Goal: Transaction & Acquisition: Obtain resource

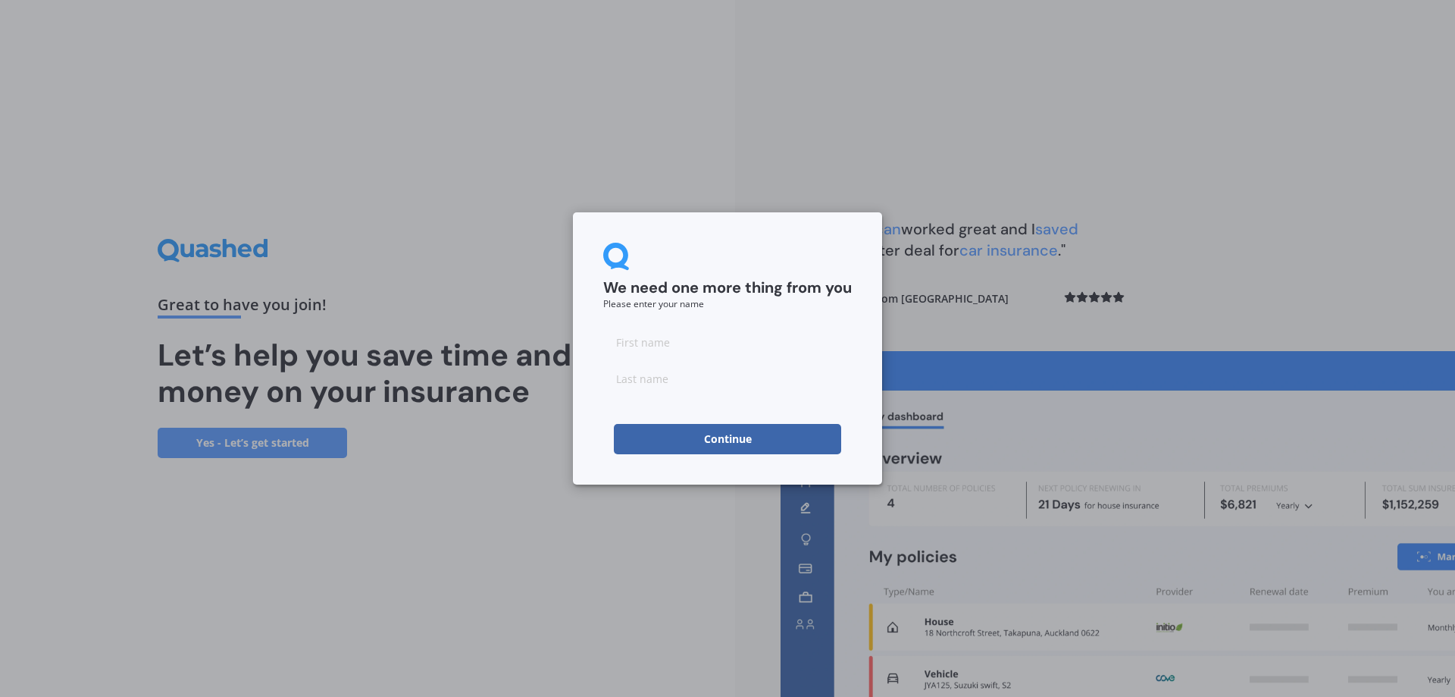
click at [684, 337] on input at bounding box center [727, 342] width 249 height 30
type input "b"
click at [654, 383] on input at bounding box center [727, 378] width 249 height 30
type input "c"
click at [701, 442] on button "Continue" at bounding box center [727, 439] width 227 height 30
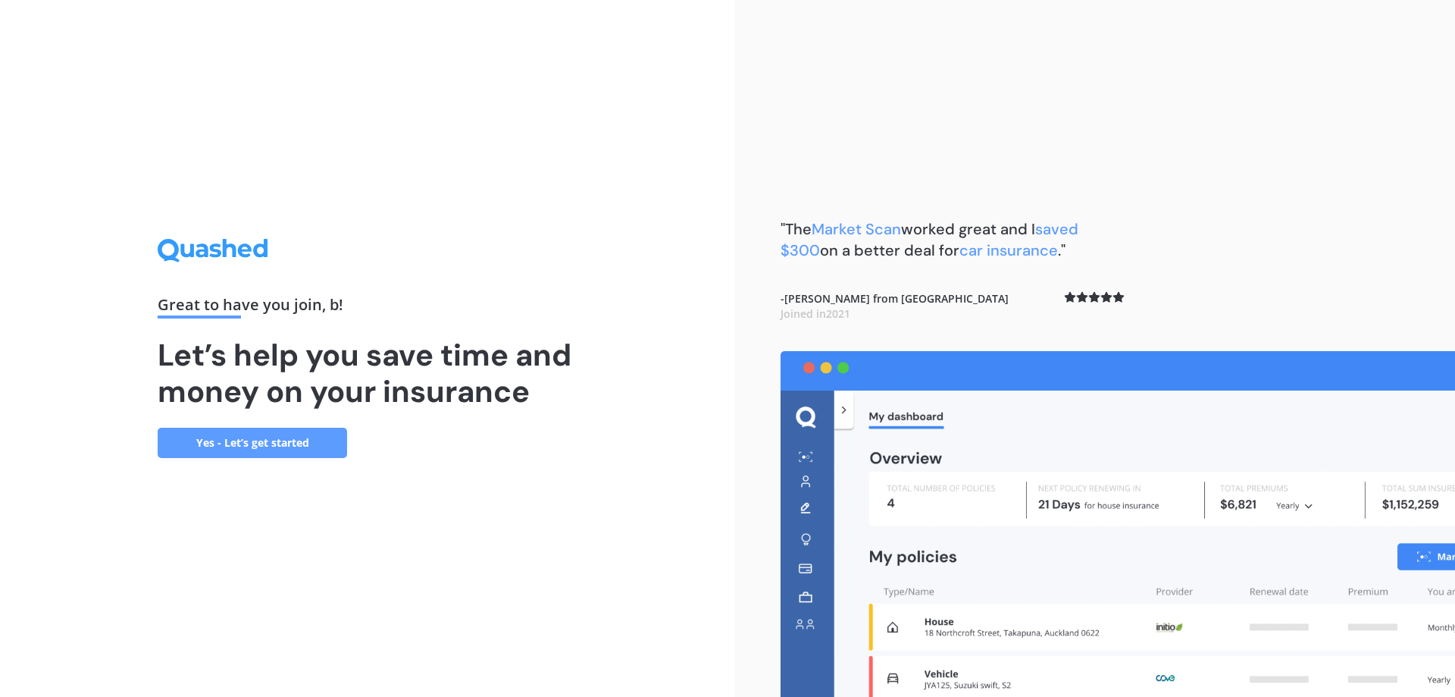
click at [290, 430] on link "Yes - Let’s get started" at bounding box center [252, 442] width 189 height 30
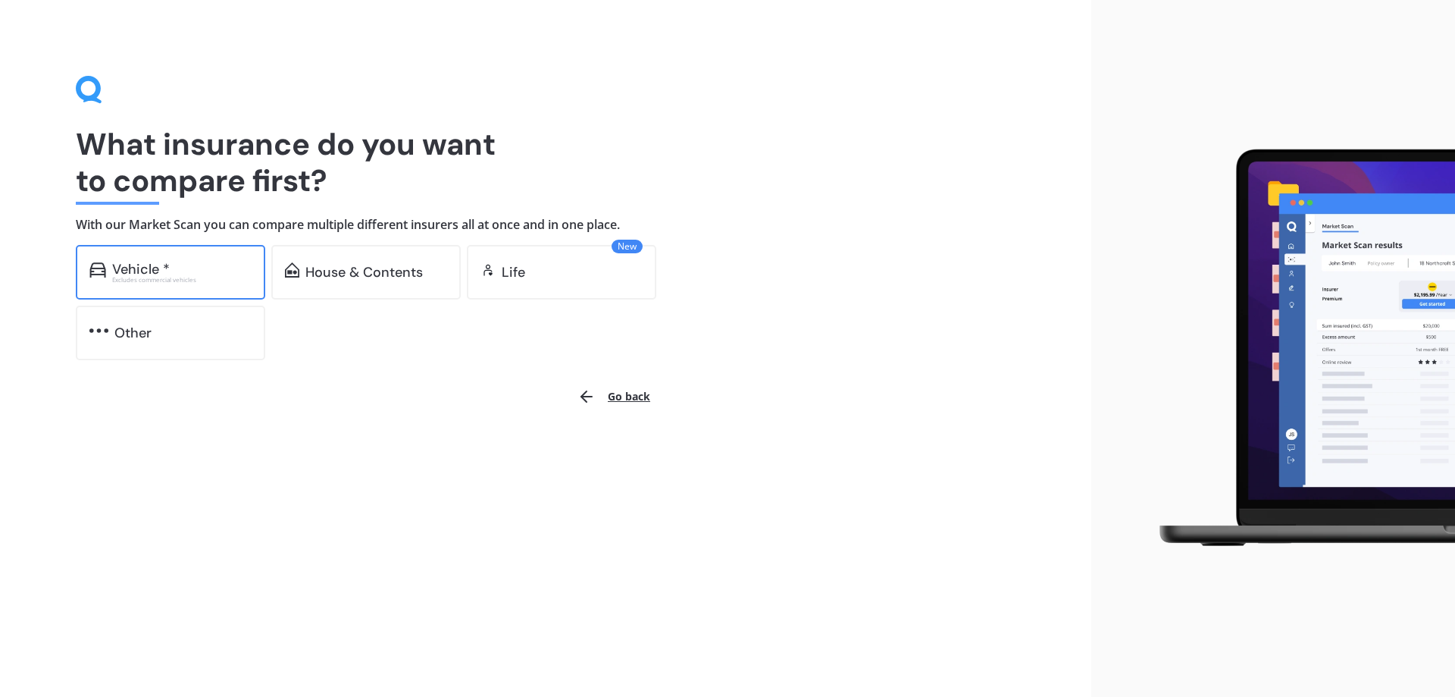
click at [176, 258] on div "Vehicle * Excludes commercial vehicles" at bounding box center [170, 272] width 189 height 55
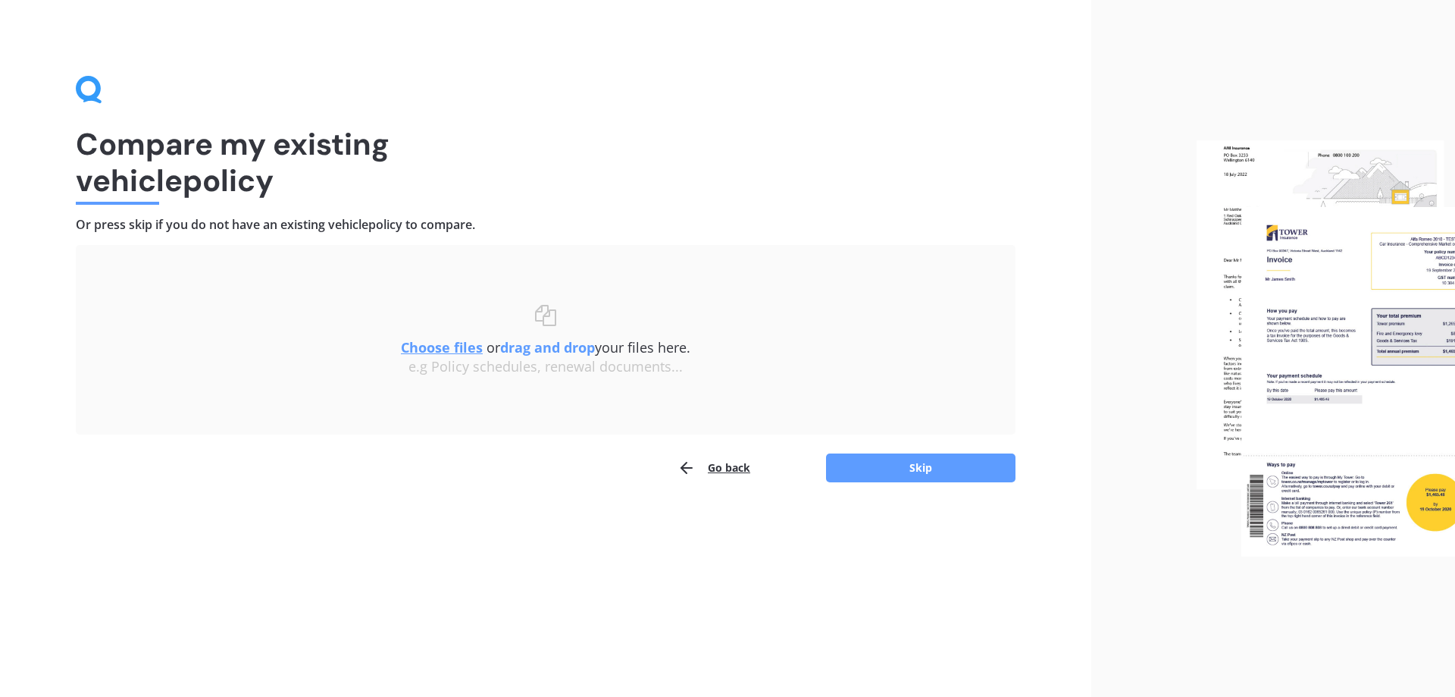
click at [889, 447] on div "Uploading Choose files or drag and drop your files here. Choose files or photos…" at bounding box center [546, 364] width 940 height 238
click at [889, 465] on button "Skip" at bounding box center [920, 467] width 189 height 29
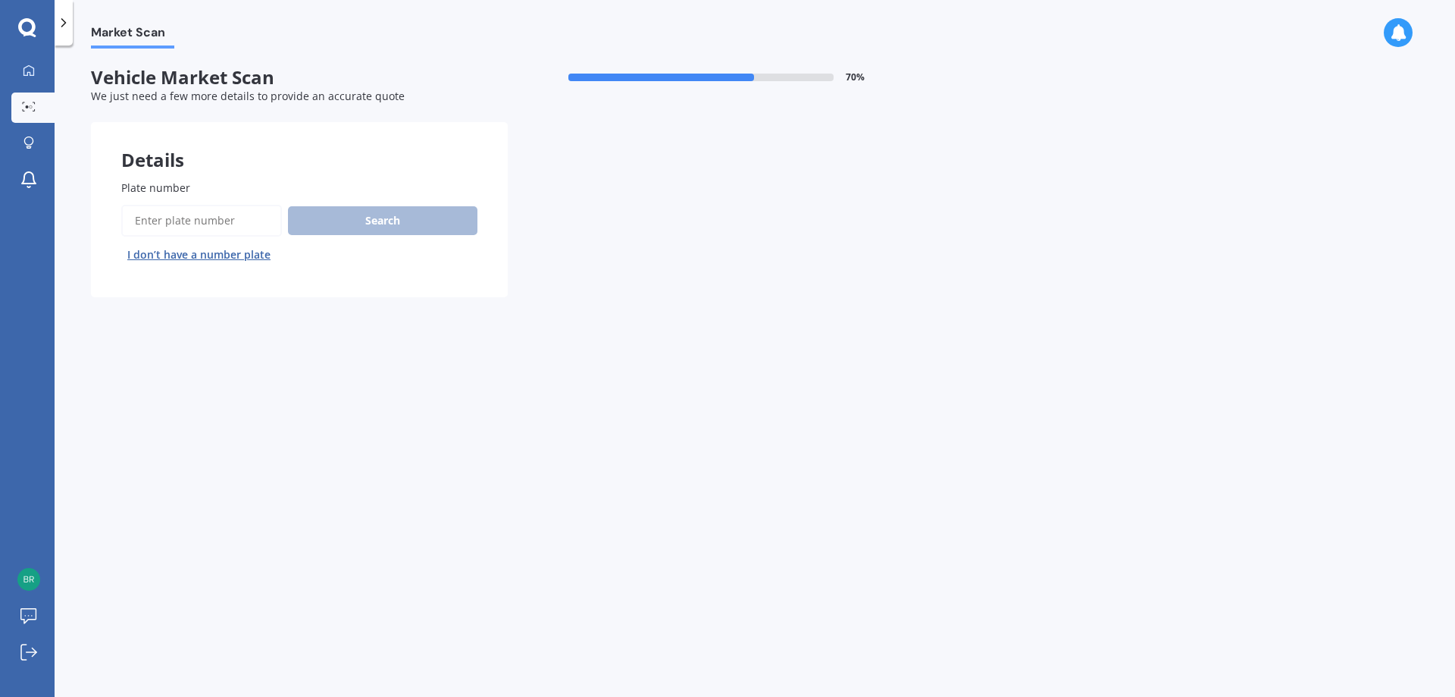
click at [189, 221] on input "Plate number" at bounding box center [201, 221] width 161 height 32
type input "nkt948"
click at [396, 225] on button "Search" at bounding box center [382, 220] width 189 height 29
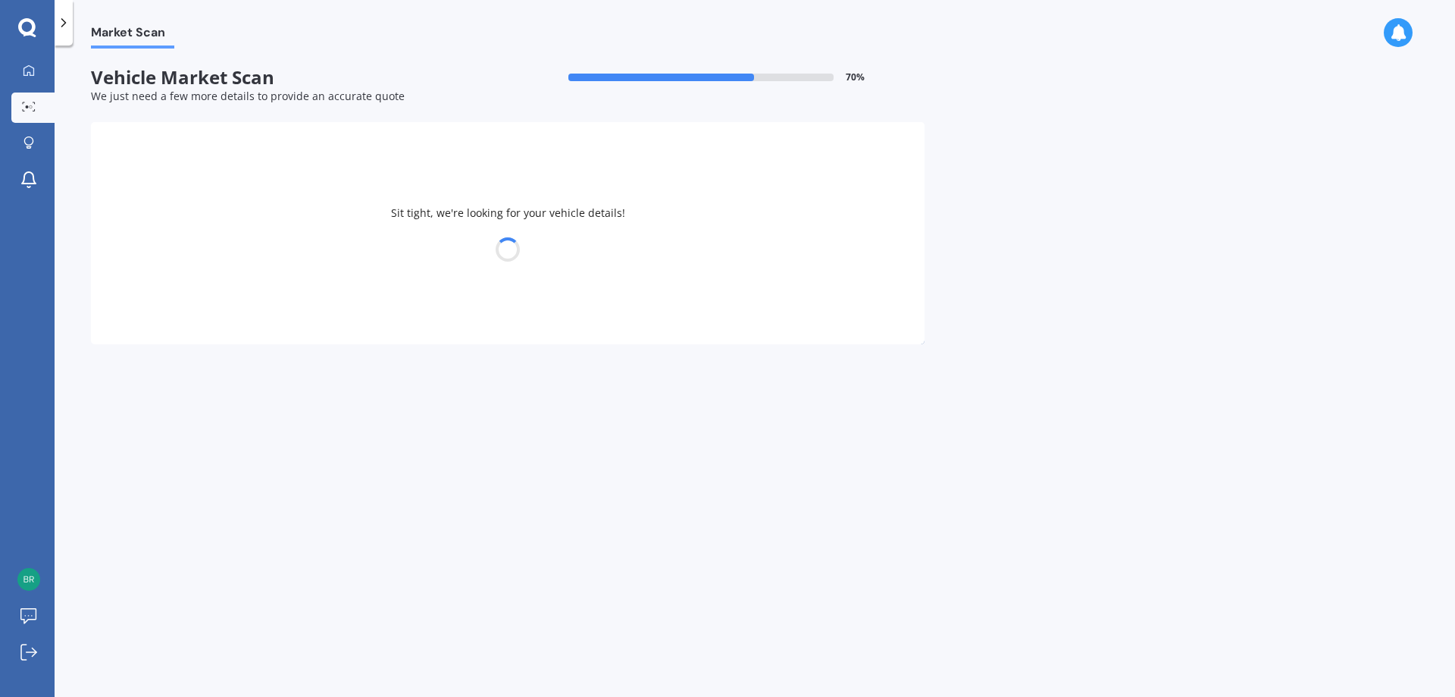
select select "MITSUBISHI"
select select "MIRAGE"
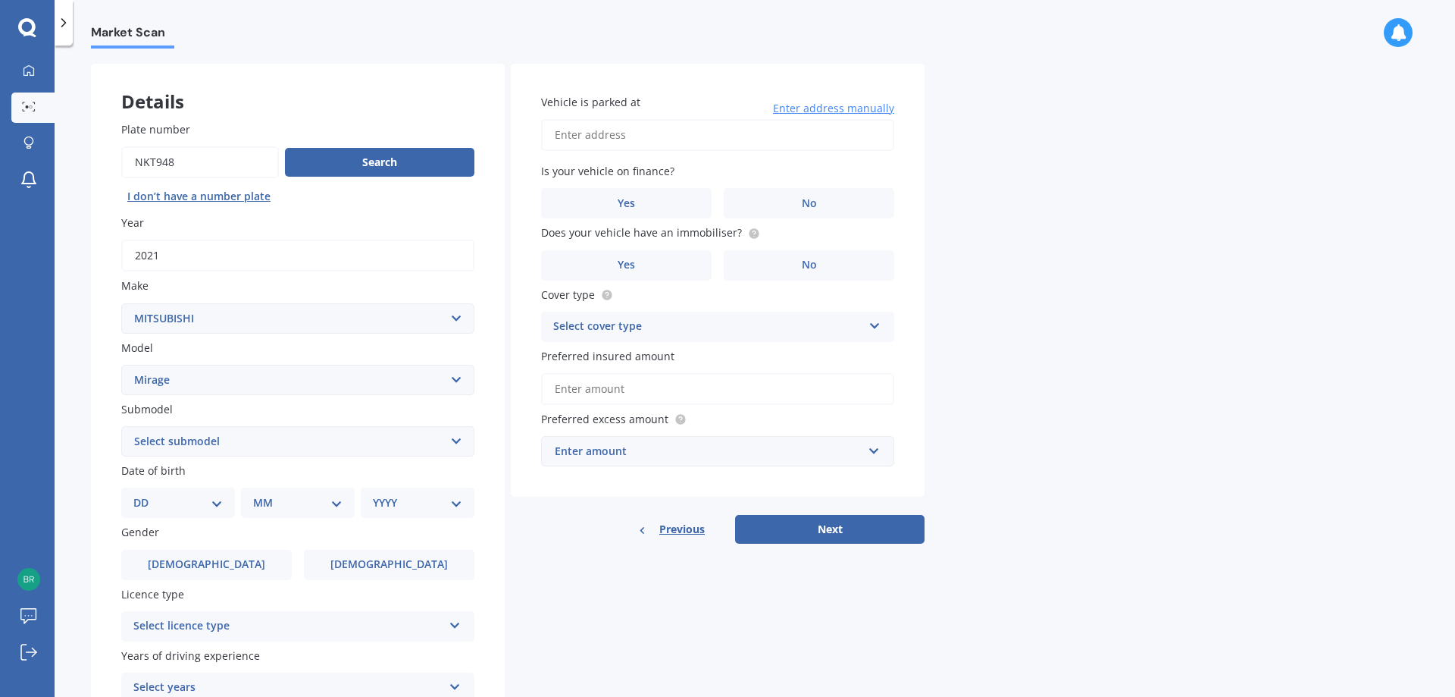
scroll to position [76, 0]
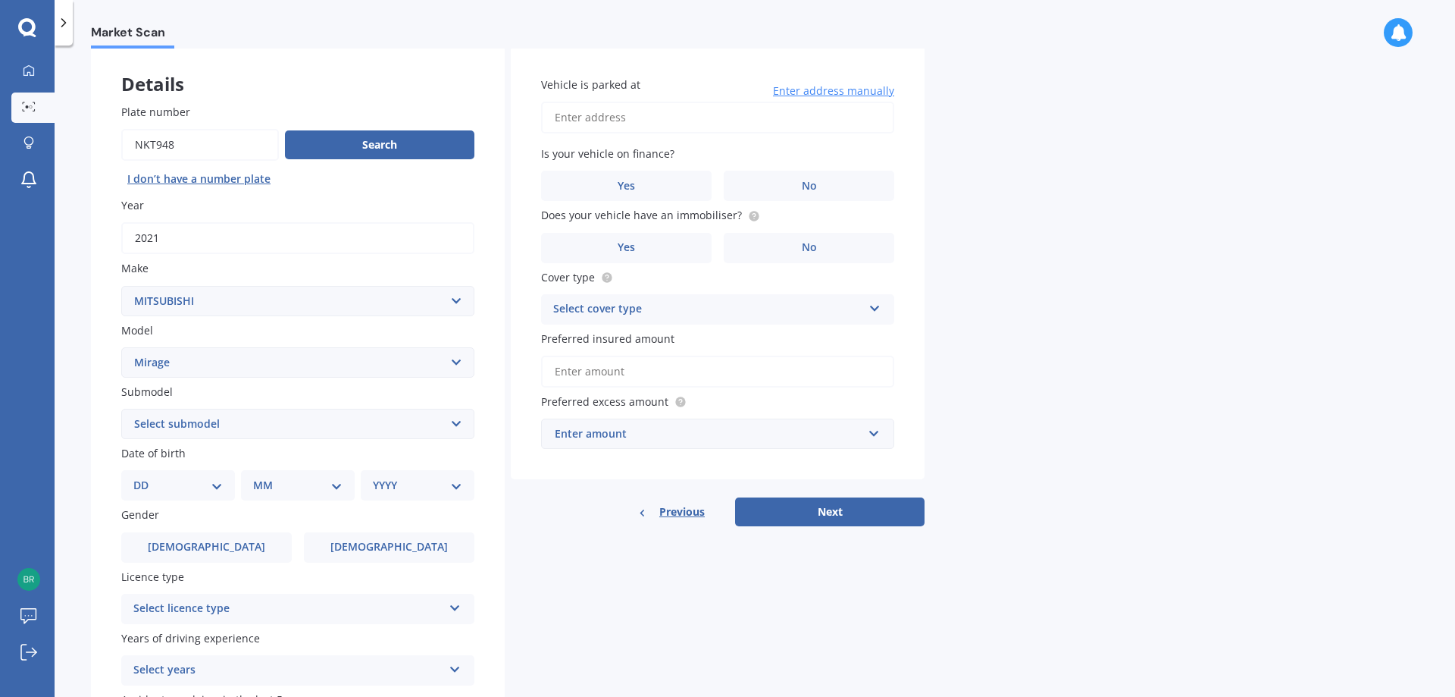
click at [631, 117] on input "Vehicle is parked at" at bounding box center [717, 118] width 353 height 32
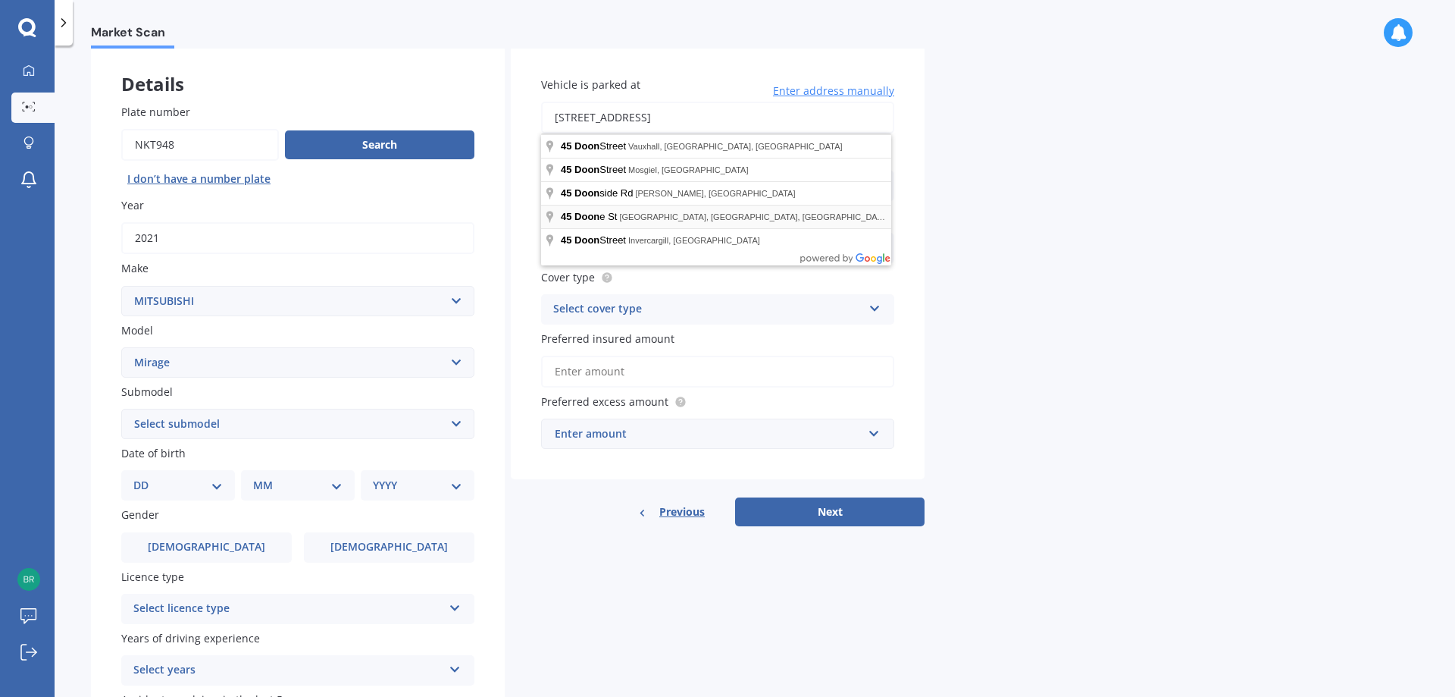
type input "[STREET_ADDRESS]"
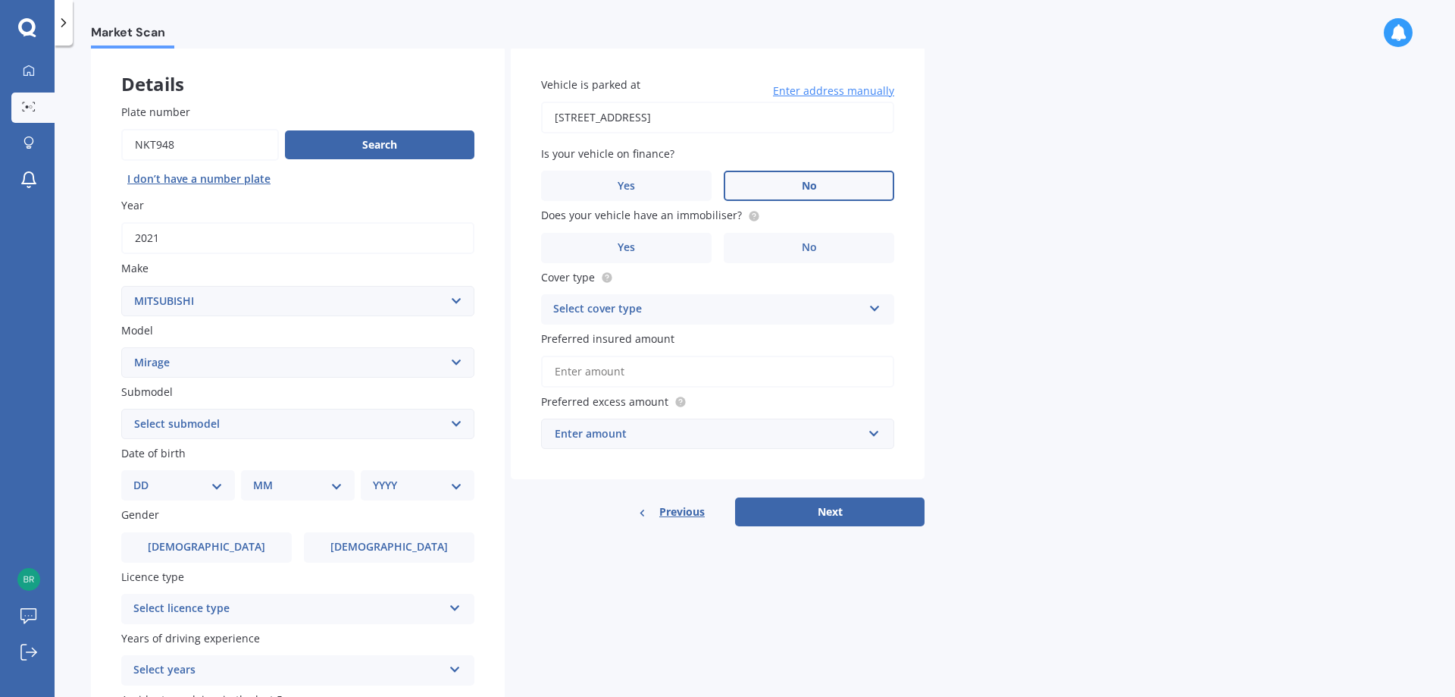
click at [782, 184] on label "No" at bounding box center [809, 186] width 171 height 30
click at [0, 0] on input "No" at bounding box center [0, 0] width 0 height 0
click at [749, 217] on circle at bounding box center [754, 216] width 10 height 10
click at [647, 248] on label "Yes" at bounding box center [626, 248] width 171 height 30
click at [0, 0] on input "Yes" at bounding box center [0, 0] width 0 height 0
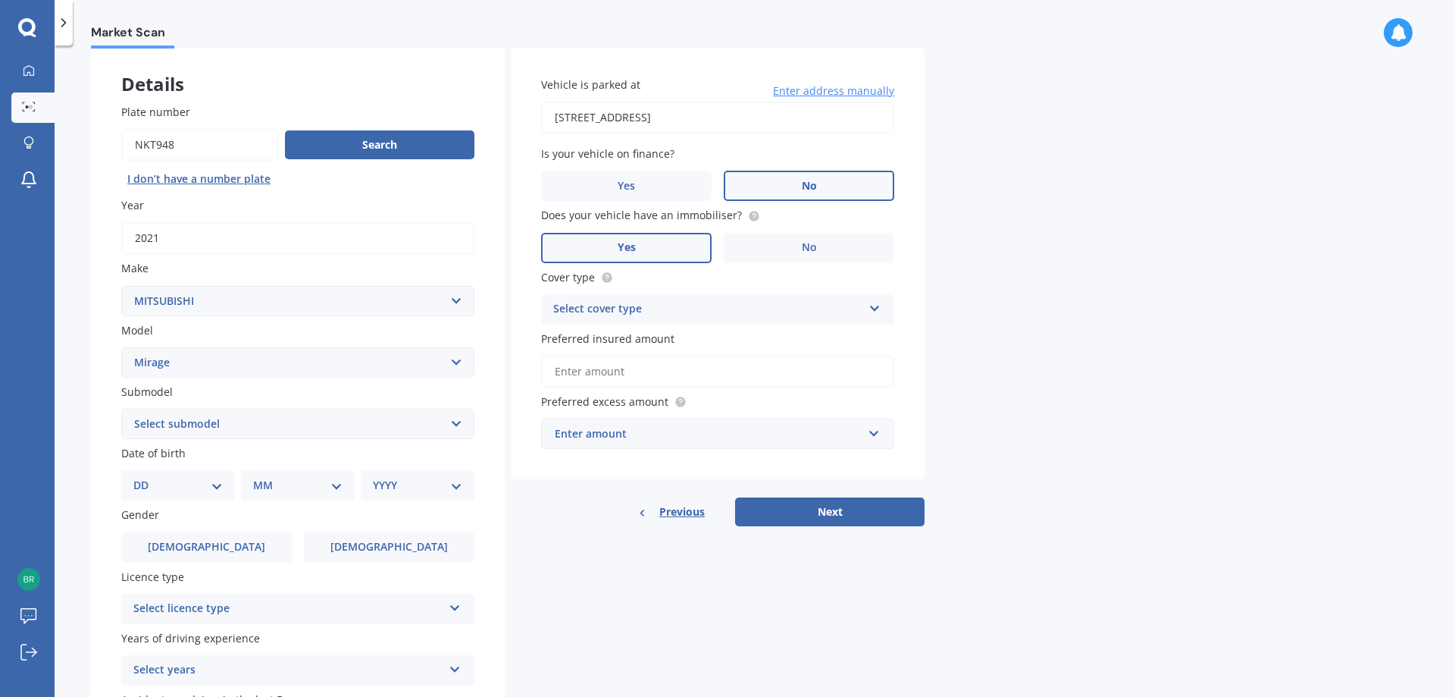
click at [666, 310] on div "Select cover type" at bounding box center [707, 309] width 309 height 18
click at [655, 343] on div "Comprehensive" at bounding box center [718, 338] width 352 height 27
click at [703, 437] on div "Enter amount" at bounding box center [709, 433] width 308 height 17
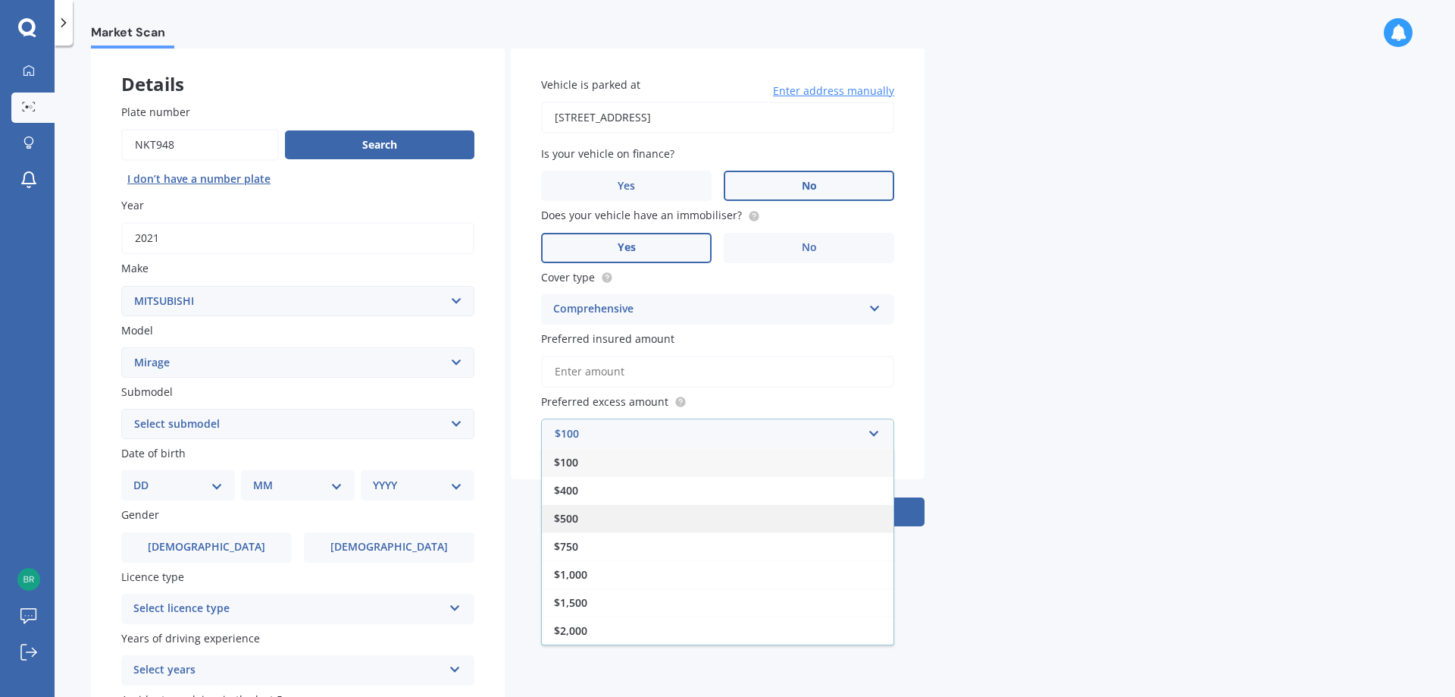
click at [697, 520] on div "$500" at bounding box center [718, 518] width 352 height 28
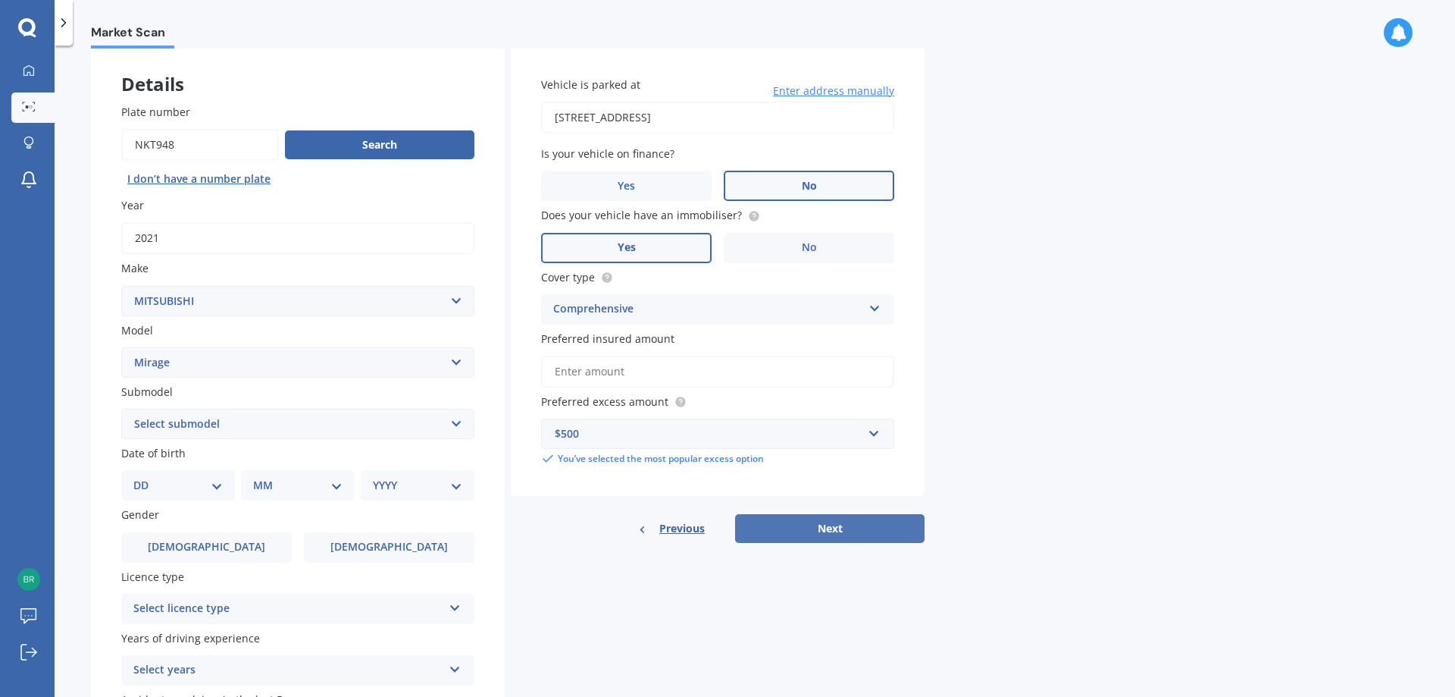
click at [880, 530] on button "Next" at bounding box center [829, 528] width 189 height 29
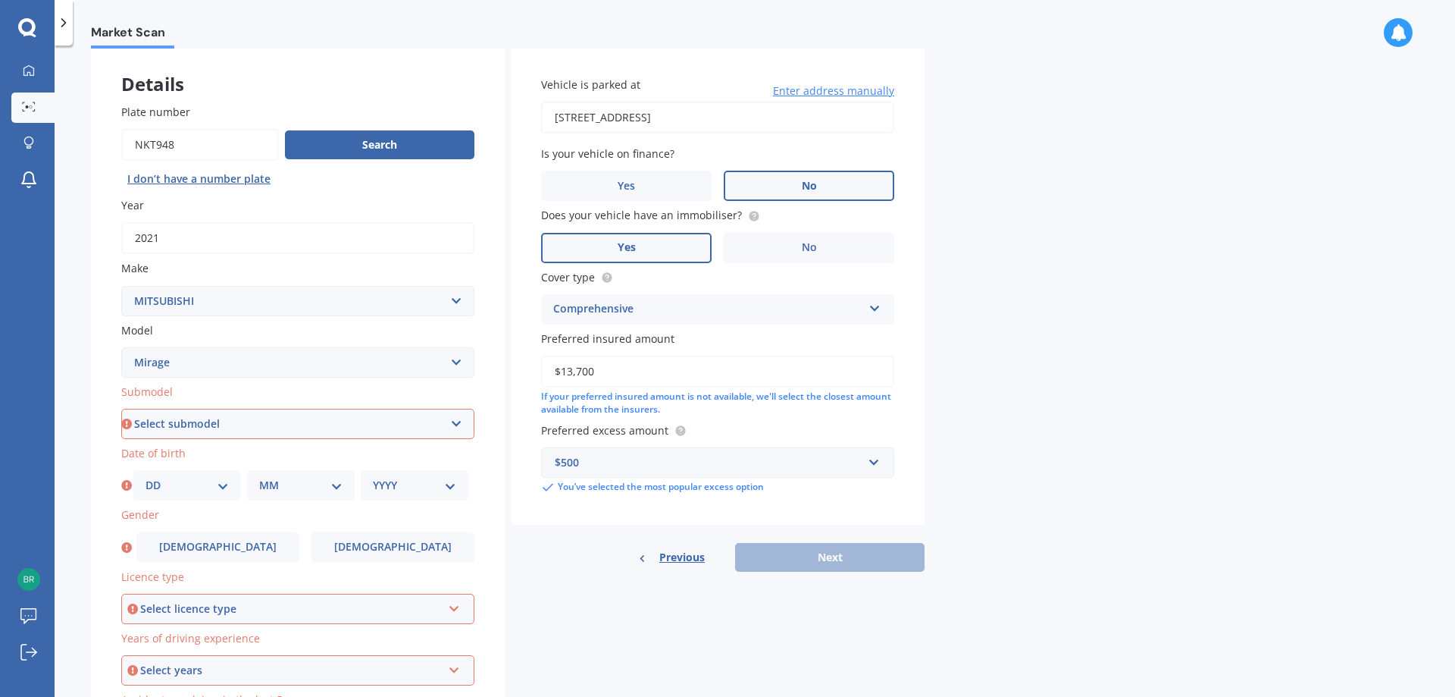
type input "$13,700"
click at [778, 557] on div "Previous Next" at bounding box center [718, 557] width 414 height 29
click at [813, 404] on div "If your preferred insured amount is not available, we'll select the closest amo…" at bounding box center [717, 403] width 353 height 26
click at [747, 460] on div "$500" at bounding box center [709, 462] width 308 height 17
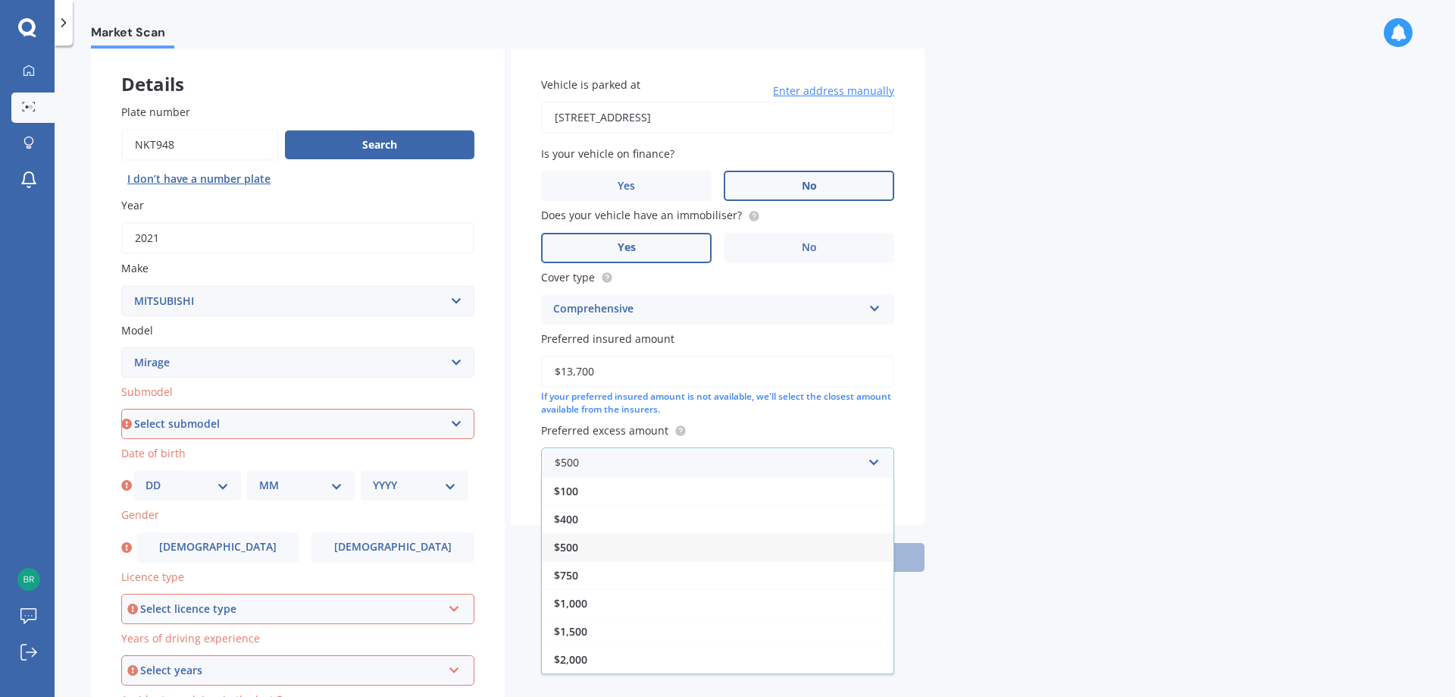
click at [700, 552] on div "$500" at bounding box center [718, 547] width 352 height 28
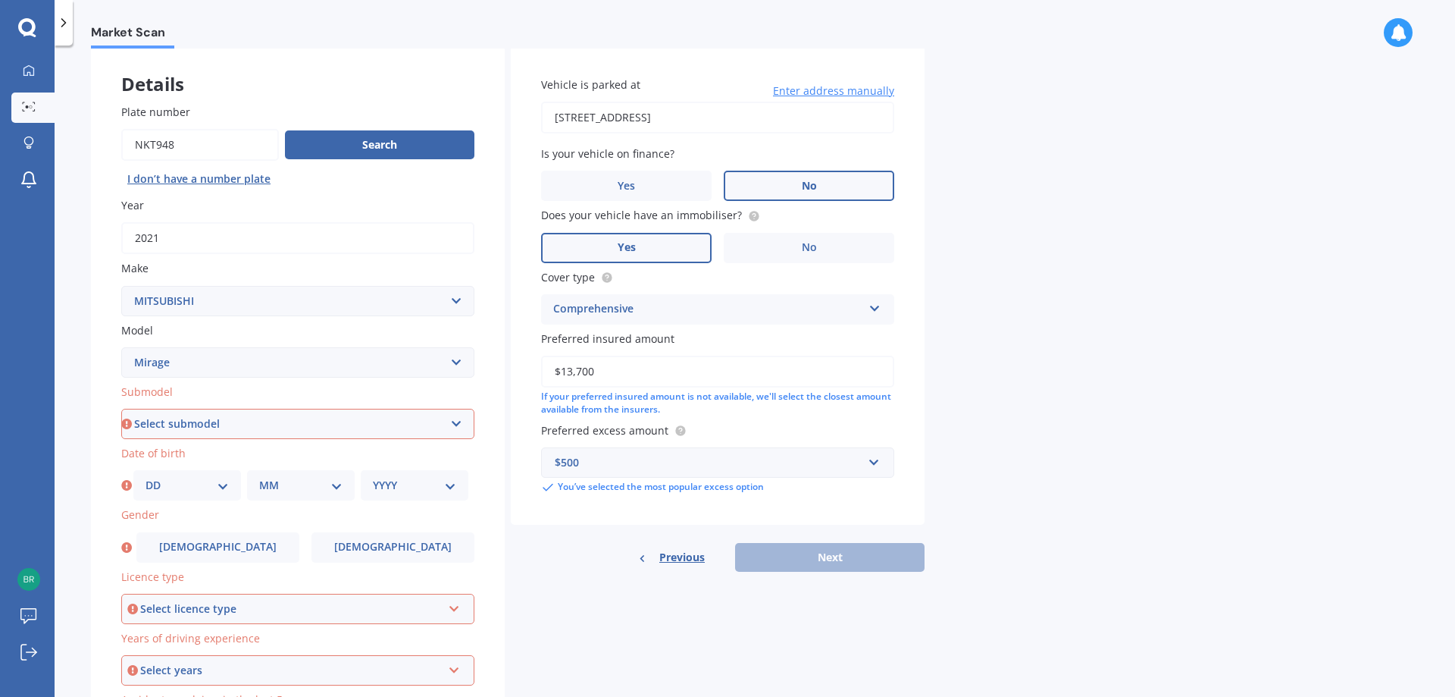
click at [841, 560] on div "Previous Next" at bounding box center [718, 557] width 414 height 29
click at [328, 422] on select "Select submodel (All other) Asti 1.5 Litre Dingo 1.8 Litre GLX GSR Spacewagon X…" at bounding box center [297, 424] width 353 height 30
select select "XLS"
click at [121, 409] on select "Select submodel (All other) Asti 1.5 Litre Dingo 1.8 Litre GLX GSR Spacewagon X…" at bounding box center [297, 424] width 353 height 30
click at [208, 478] on select "DD 01 02 03 04 05 06 07 08 09 10 11 12 13 14 15 16 17 18 19 20 21 22 23 24 25 2…" at bounding box center [187, 485] width 83 height 17
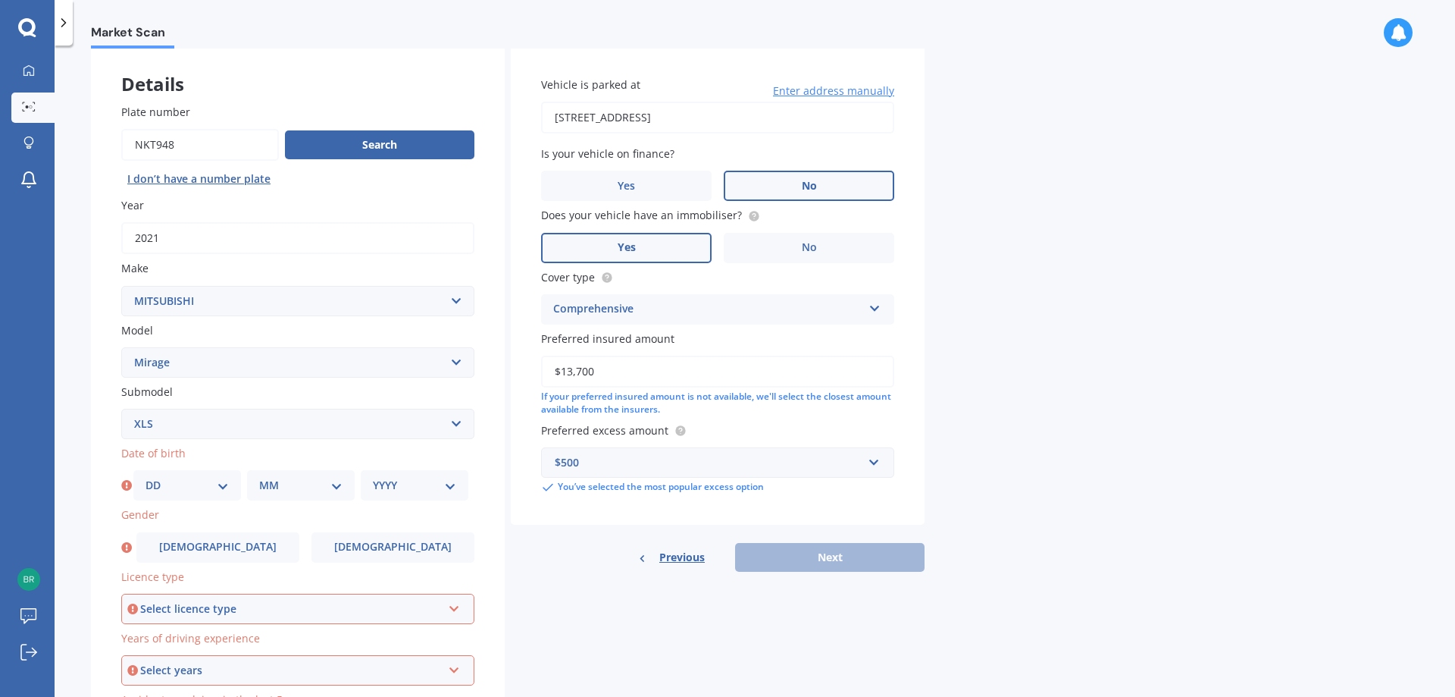
click at [409, 494] on div "YYYY 2025 2024 2023 2022 2021 2020 2019 2018 2017 2016 2015 2014 2013 2012 2011…" at bounding box center [415, 485] width 108 height 30
click at [417, 485] on select "YYYY 2025 2024 2023 2022 2021 2020 2019 2018 2017 2016 2015 2014 2013 2012 2011…" at bounding box center [414, 485] width 83 height 17
click at [249, 463] on div "Date of birth DD 01 02 03 04 05 06 07 08 09 10 11 12 13 14 15 16 17 18 19 20 21…" at bounding box center [297, 472] width 353 height 55
click at [126, 489] on icon at bounding box center [126, 485] width 11 height 15
click at [381, 557] on label "[DEMOGRAPHIC_DATA]" at bounding box center [393, 547] width 163 height 30
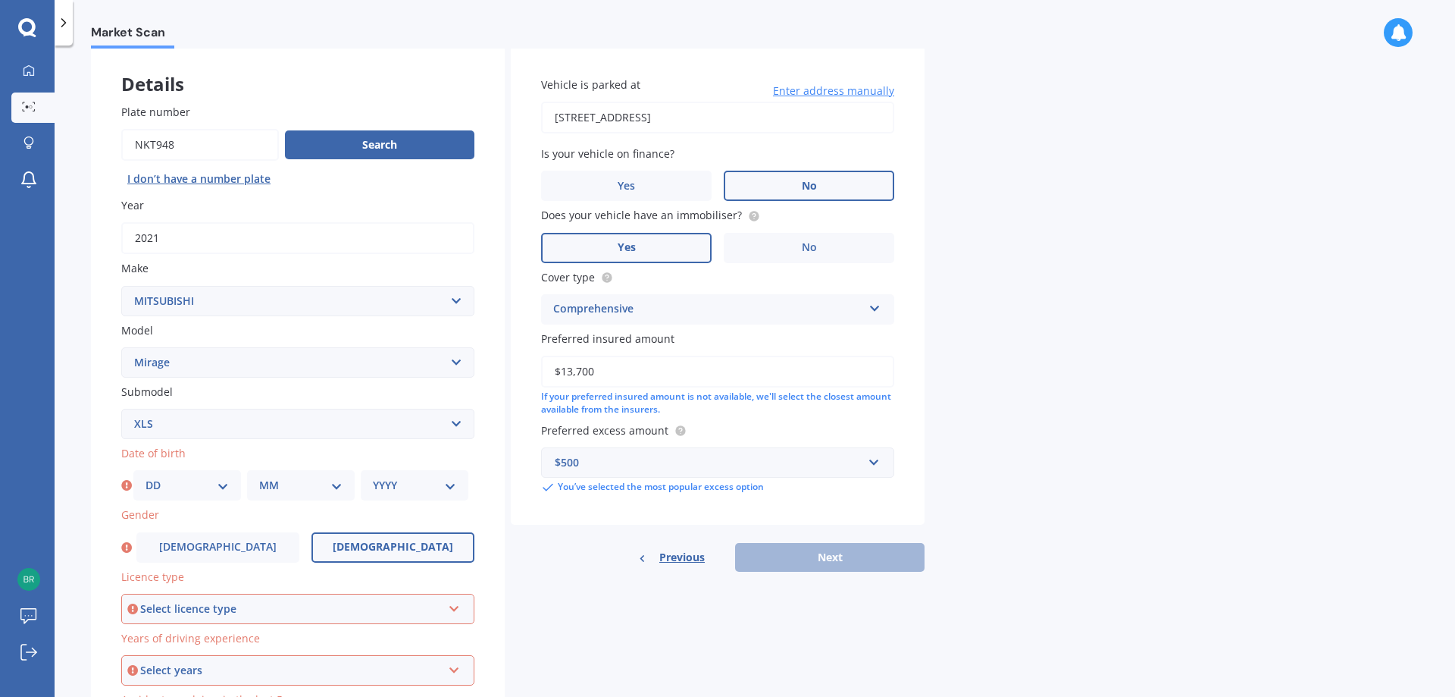
click at [0, 0] on input "[DEMOGRAPHIC_DATA]" at bounding box center [0, 0] width 0 height 0
click at [228, 607] on div "Select licence type" at bounding box center [291, 608] width 302 height 17
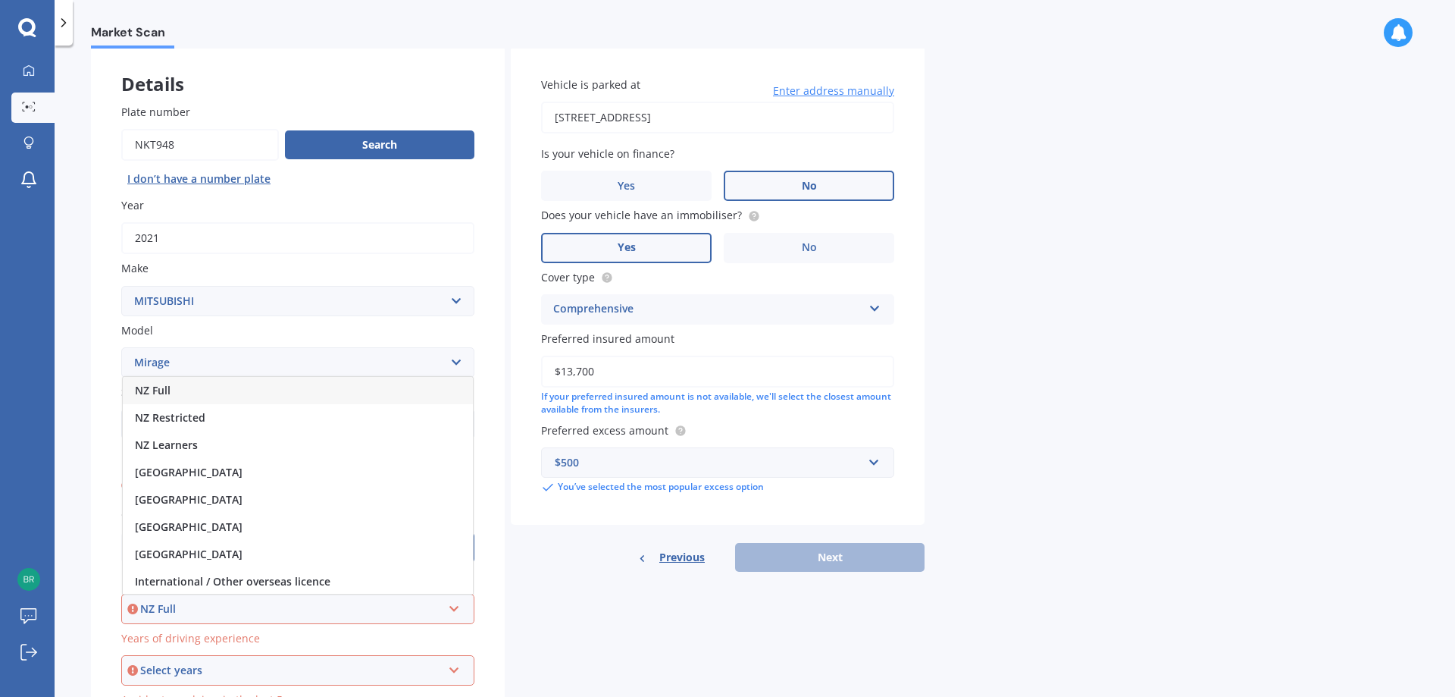
click at [233, 394] on div "NZ Full" at bounding box center [298, 390] width 350 height 27
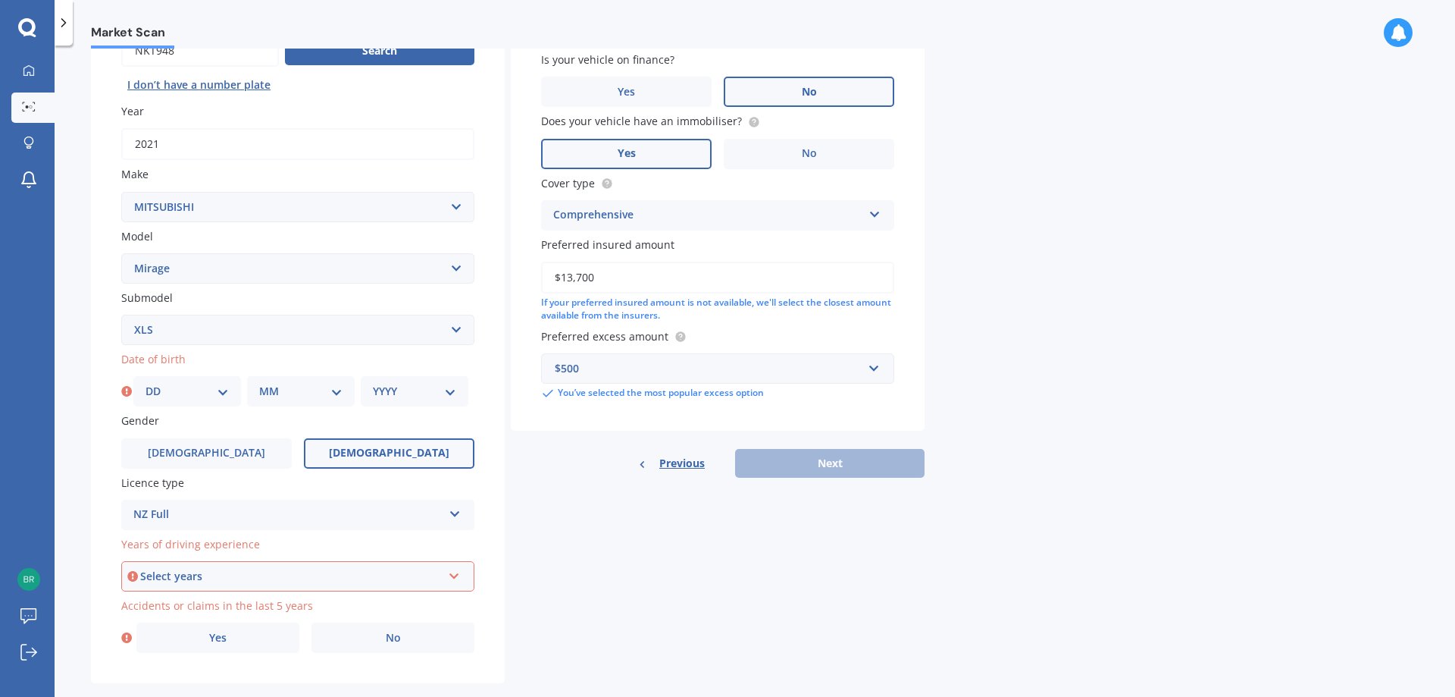
scroll to position [196, 0]
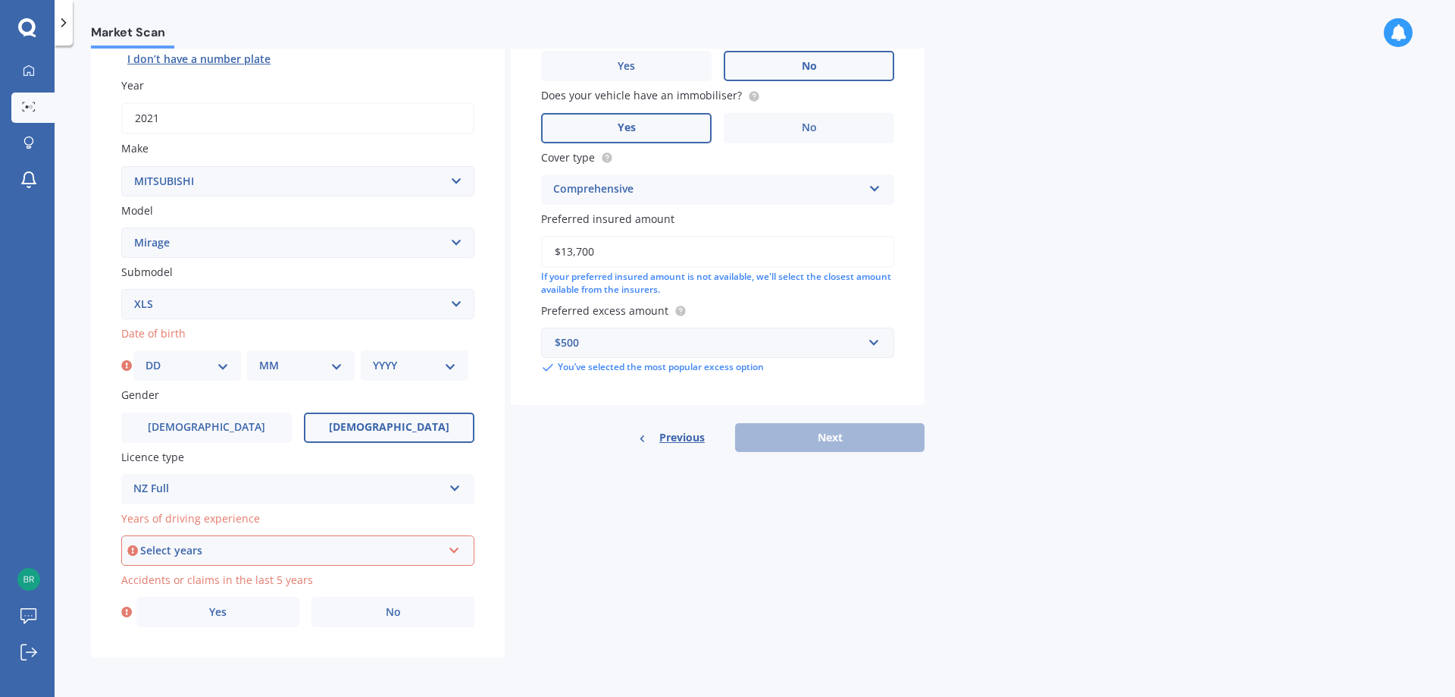
click at [209, 546] on div "Select years" at bounding box center [291, 550] width 302 height 17
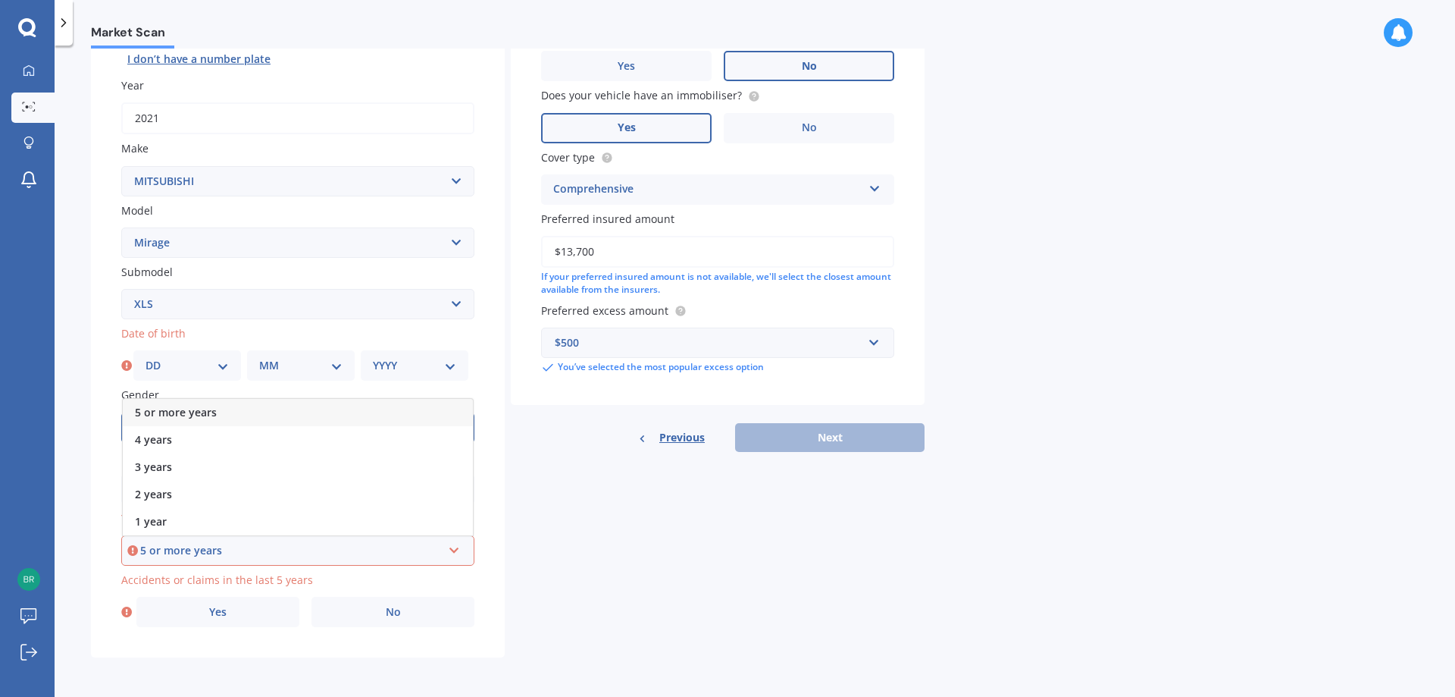
click at [232, 418] on div "5 or more years" at bounding box center [298, 412] width 350 height 27
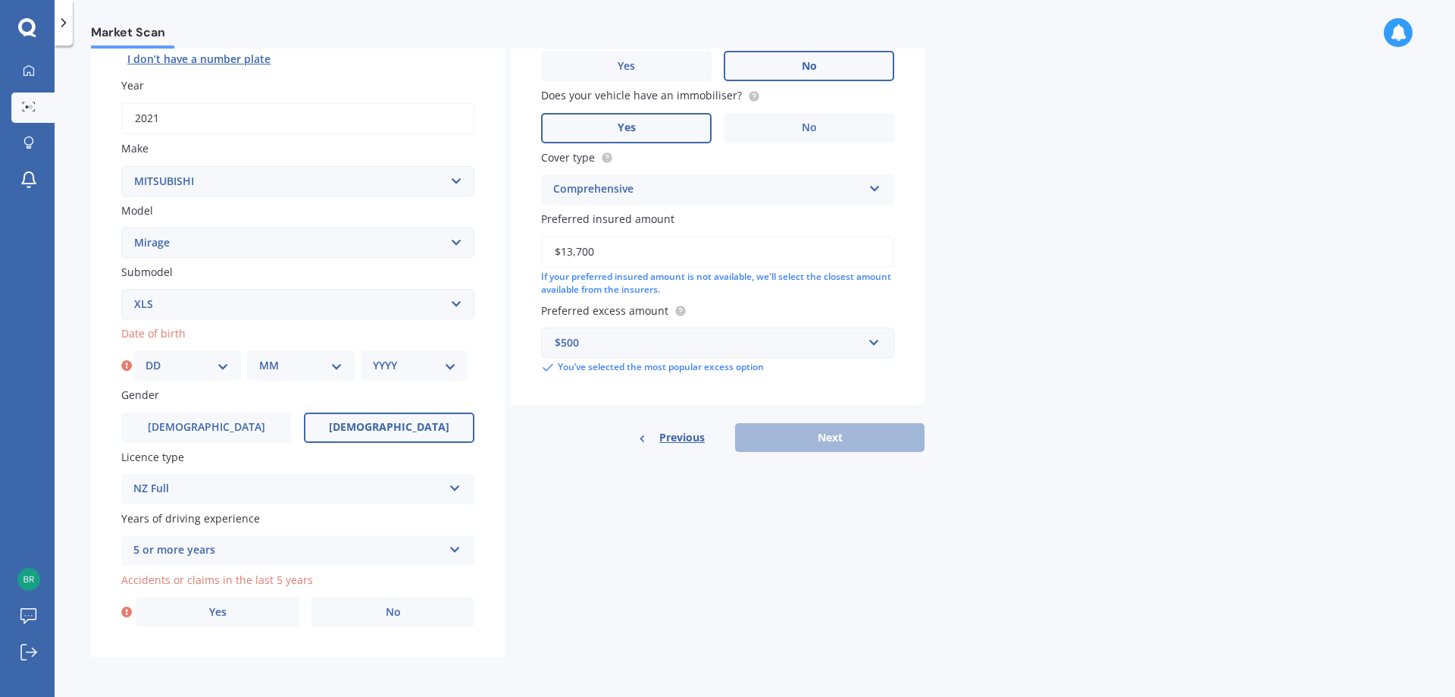
click at [159, 362] on select "DD 01 02 03 04 05 06 07 08 09 10 11 12 13 14 15 16 17 18 19 20 21 22 23 24 25 2…" at bounding box center [187, 365] width 83 height 17
select select "01"
click at [146, 357] on select "DD 01 02 03 04 05 06 07 08 09 10 11 12 13 14 15 16 17 18 19 20 21 22 23 24 25 2…" at bounding box center [187, 365] width 83 height 17
click at [288, 365] on select "MM 01 02 03 04 05 06 07 08 09 10 11 12" at bounding box center [300, 365] width 83 height 17
select select "10"
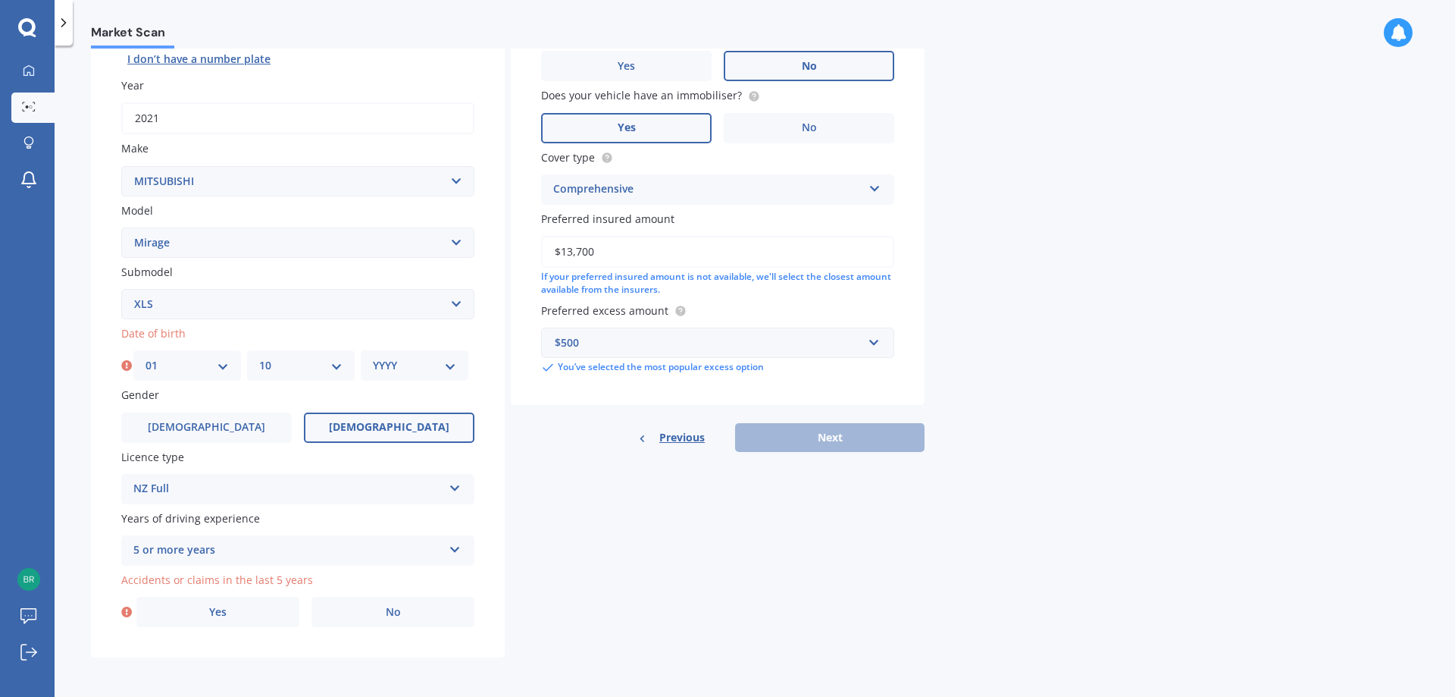
click at [259, 357] on select "MM 01 02 03 04 05 06 07 08 09 10 11 12" at bounding box center [300, 365] width 83 height 17
click at [416, 359] on select "YYYY 2025 2024 2023 2022 2021 2020 2019 2018 2017 2016 2015 2014 2013 2012 2011…" at bounding box center [414, 365] width 83 height 17
select select "1955"
click at [373, 357] on select "YYYY 2025 2024 2023 2022 2021 2020 2019 2018 2017 2016 2015 2014 2013 2012 2011…" at bounding box center [414, 365] width 83 height 17
click at [376, 615] on label "No" at bounding box center [393, 612] width 163 height 30
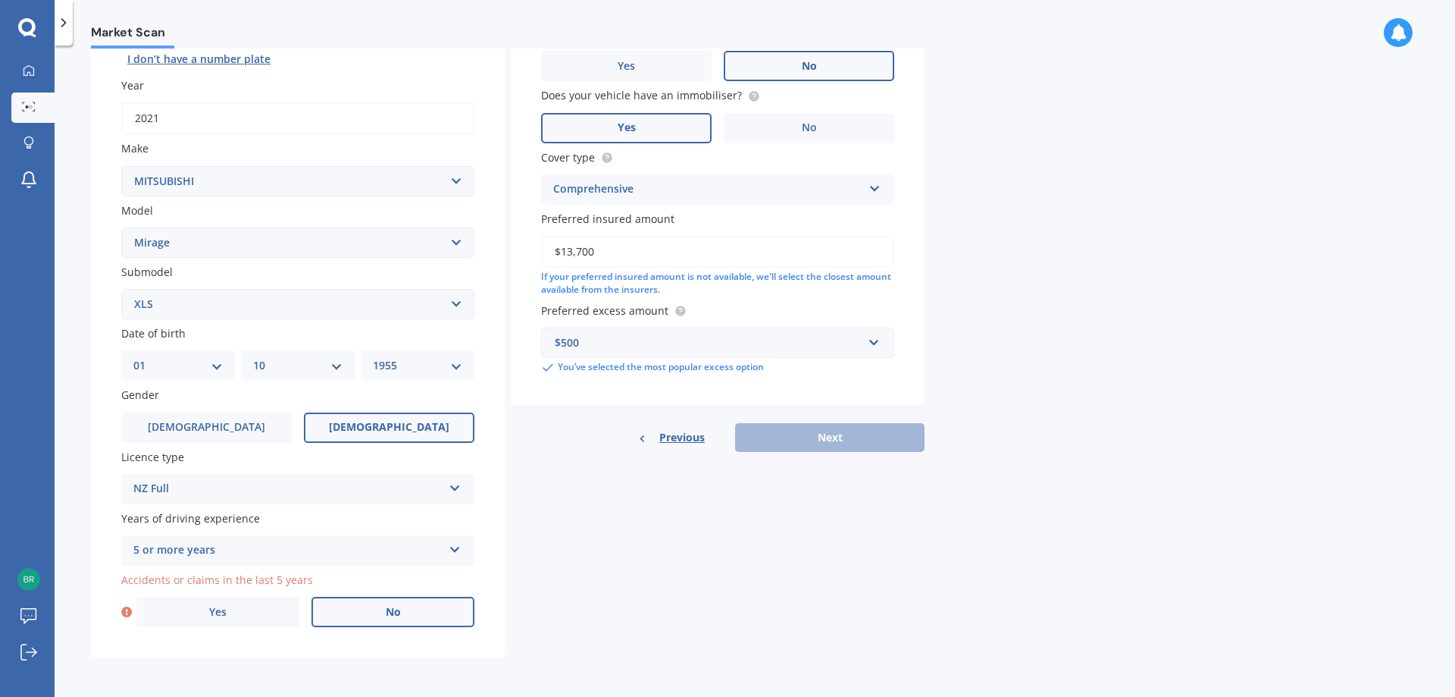
click at [0, 0] on input "No" at bounding box center [0, 0] width 0 height 0
click at [796, 437] on button "Next" at bounding box center [829, 437] width 189 height 29
select select "01"
select select "10"
select select "1955"
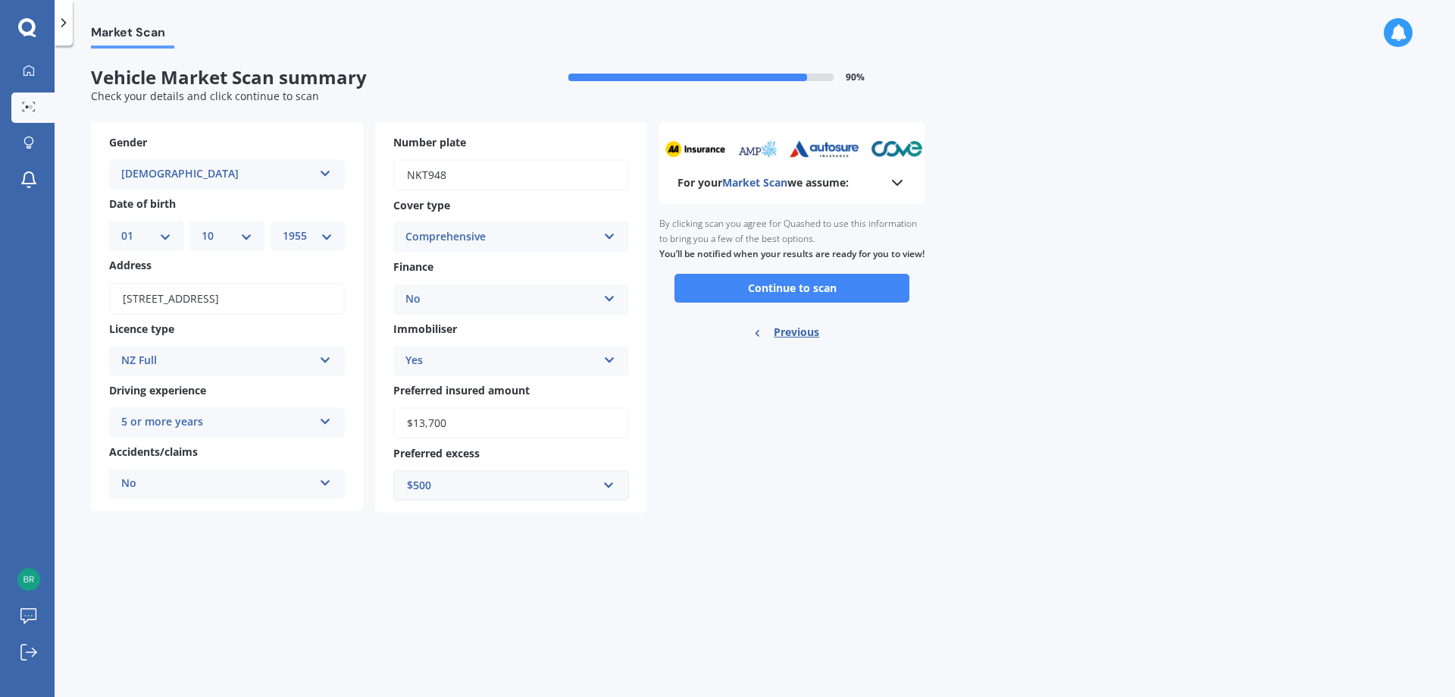
scroll to position [0, 0]
click at [738, 302] on button "Continue to scan" at bounding box center [792, 288] width 235 height 29
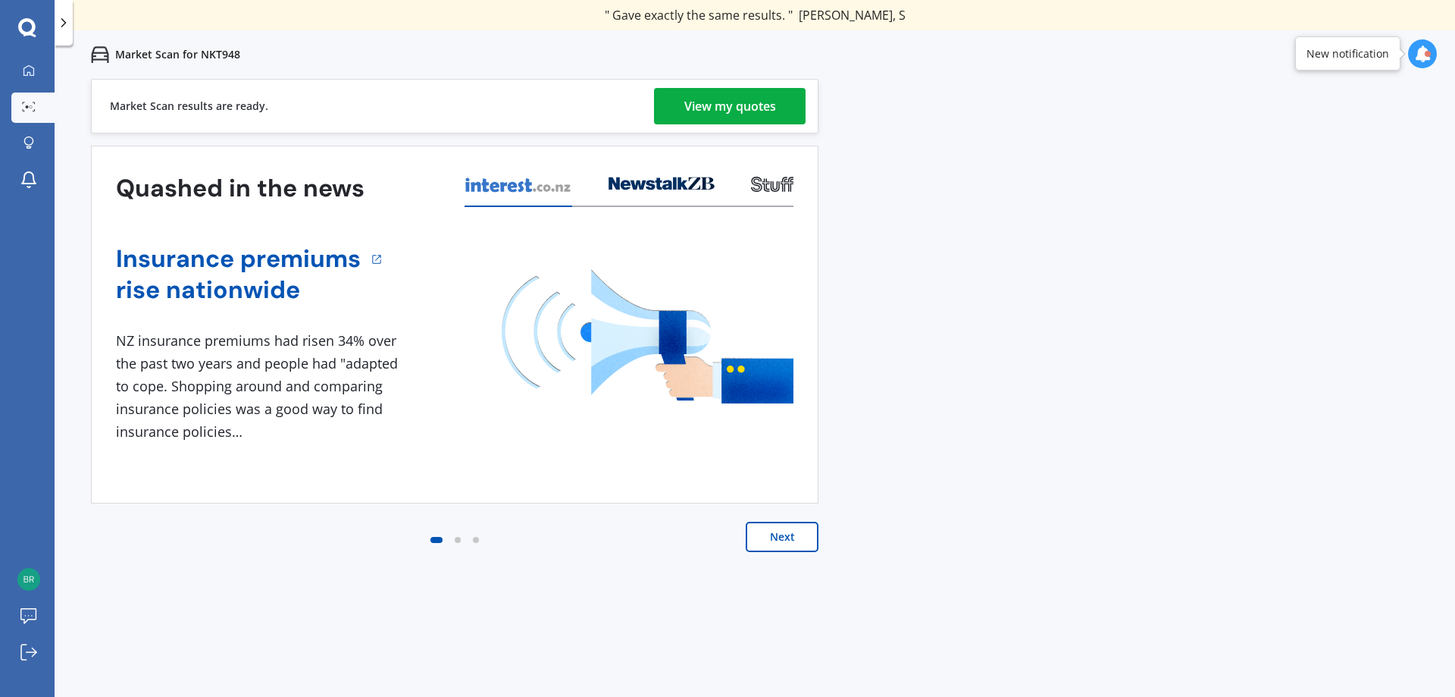
click at [672, 116] on link "View my quotes" at bounding box center [730, 106] width 152 height 36
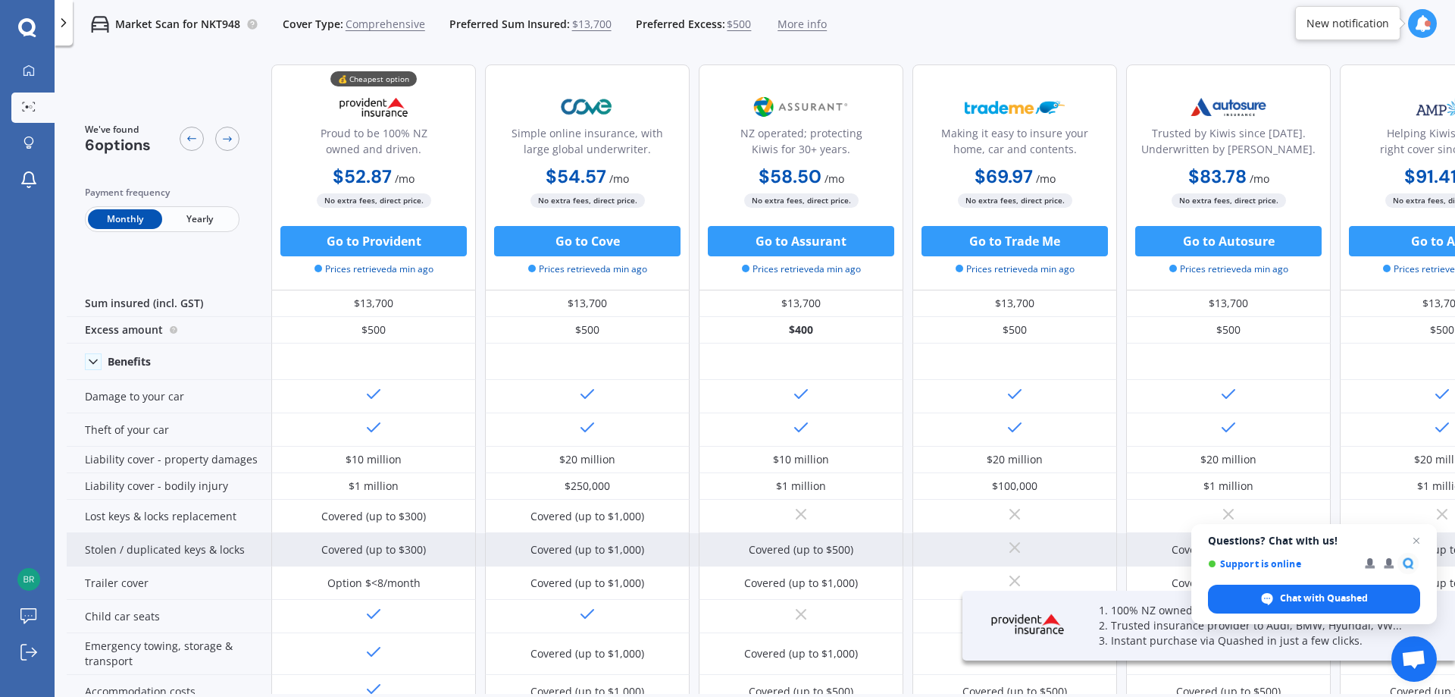
click at [1418, 543] on span "Close chat" at bounding box center [1417, 540] width 18 height 18
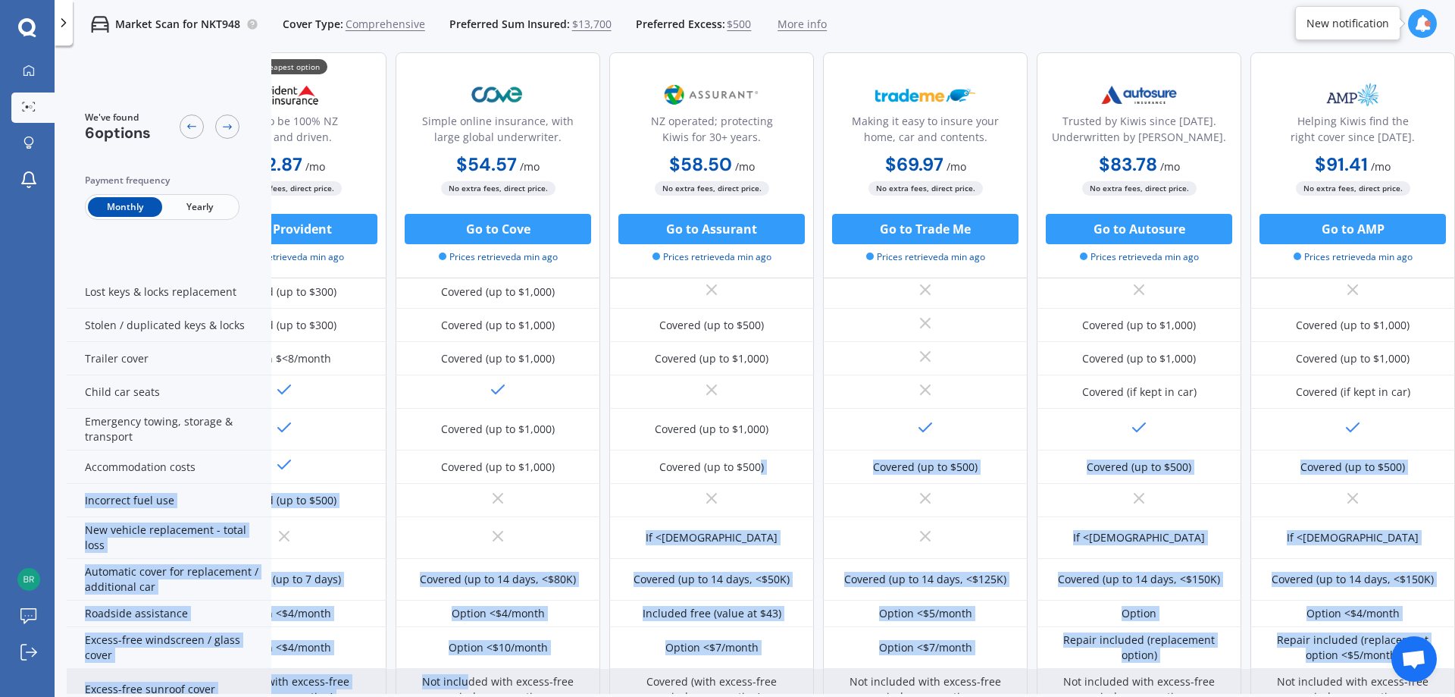
scroll to position [249, 97]
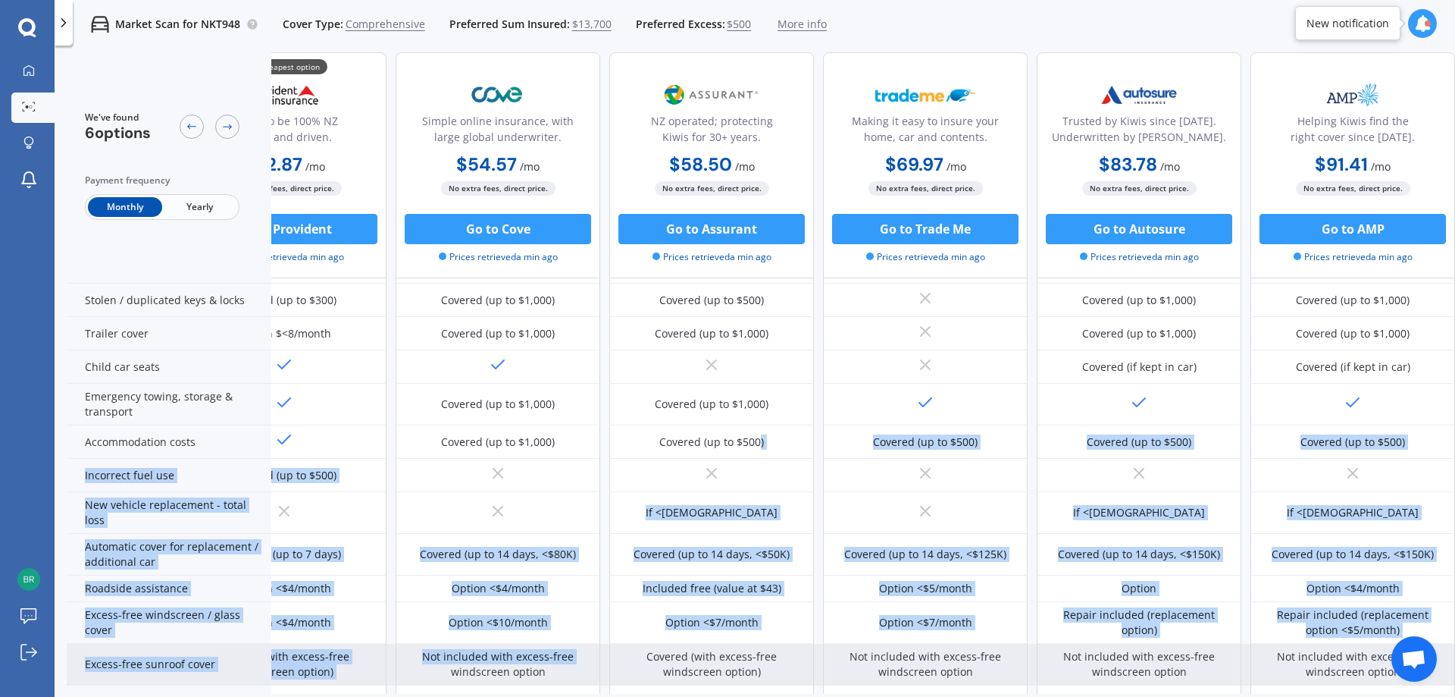
drag, startPoint x: 753, startPoint y: 694, endPoint x: 426, endPoint y: 666, distance: 328.6
click at [426, 666] on div "We've found 6 options Payment frequency Monthly Yearly 💰 Cheapest option Proud …" at bounding box center [761, 398] width 1389 height 693
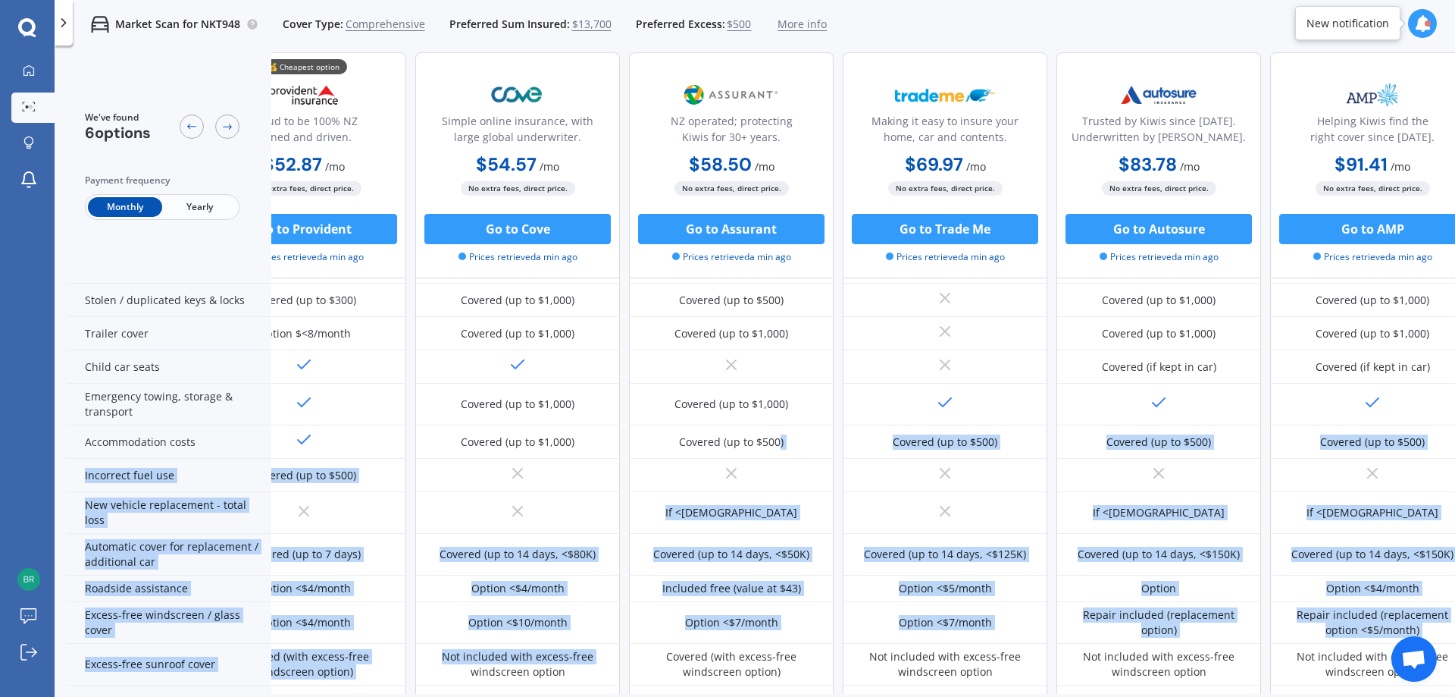
scroll to position [249, 0]
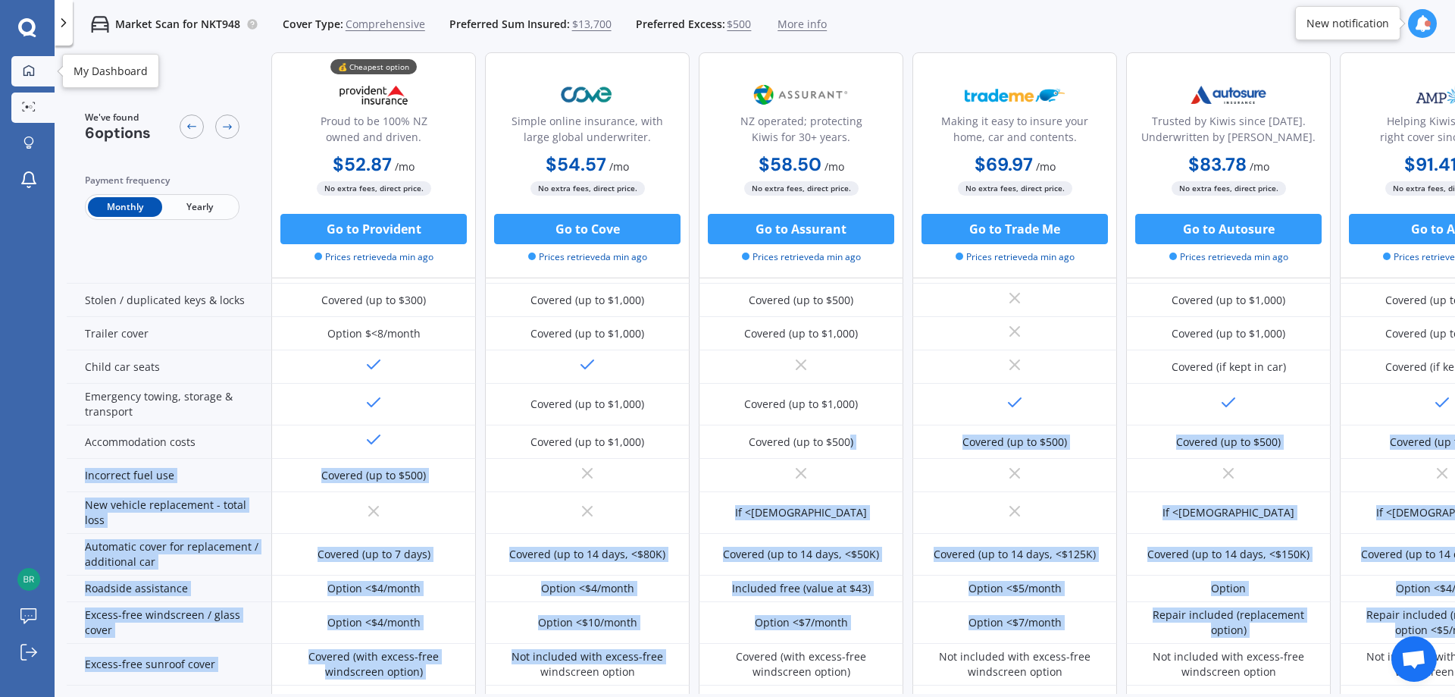
click at [27, 77] on div at bounding box center [28, 71] width 23 height 14
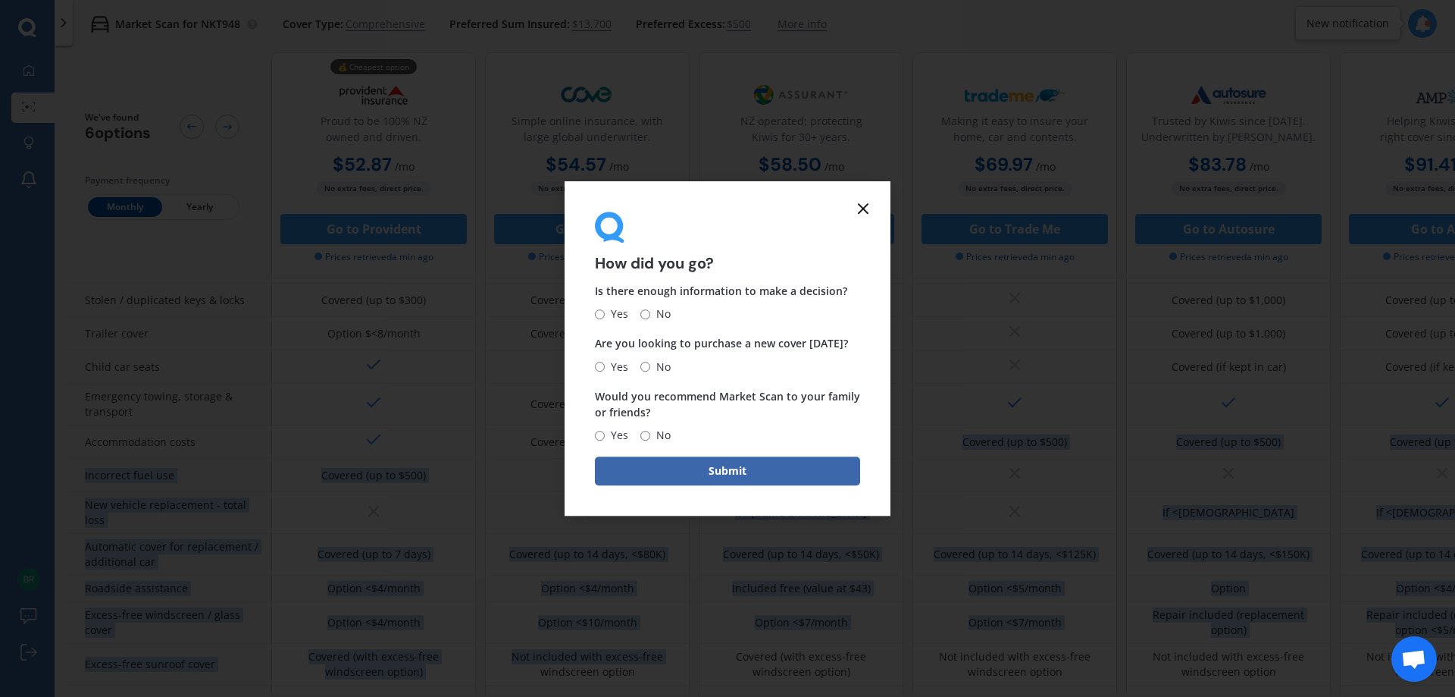
click at [603, 317] on input "Yes" at bounding box center [600, 314] width 10 height 10
radio input "true"
click at [647, 368] on input "No" at bounding box center [645, 367] width 10 height 10
radio input "true"
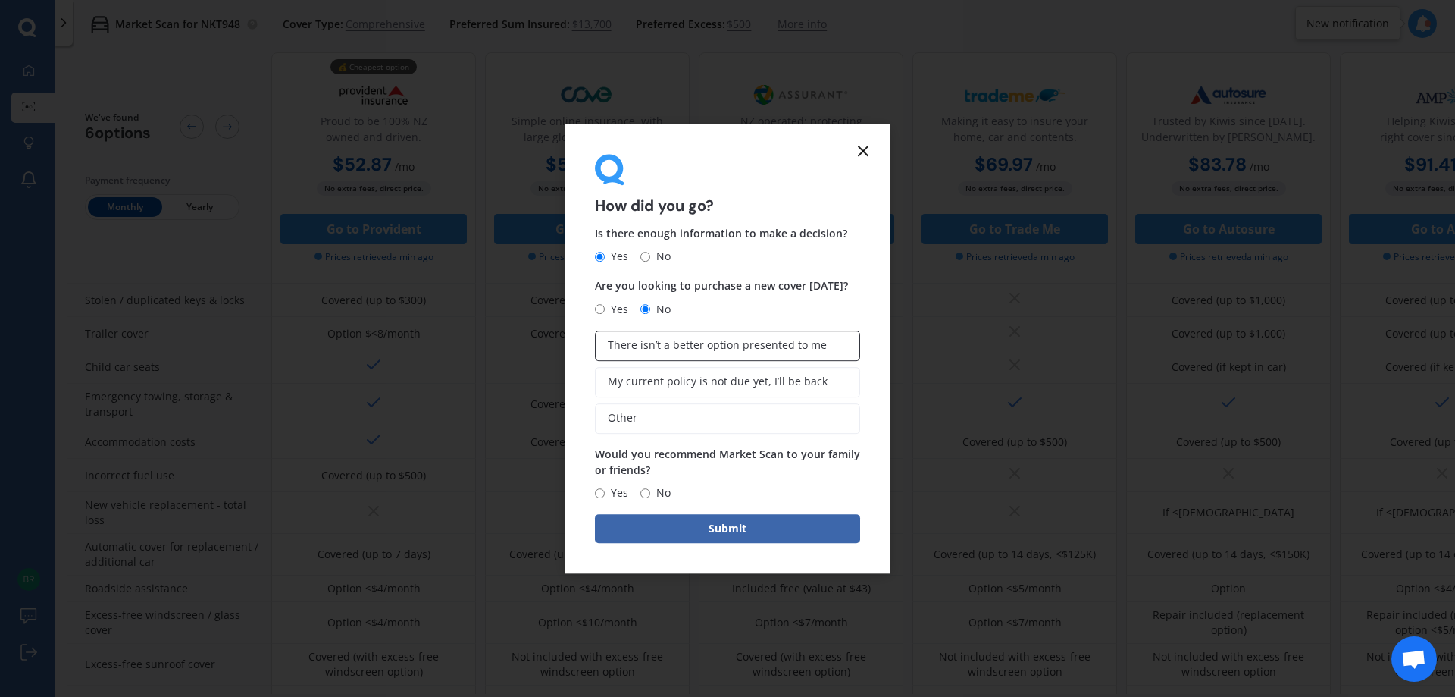
click at [715, 352] on span "There isn’t a better option presented to me" at bounding box center [717, 345] width 219 height 13
click at [0, 0] on input "There isn’t a better option presented to me" at bounding box center [0, 0] width 0 height 0
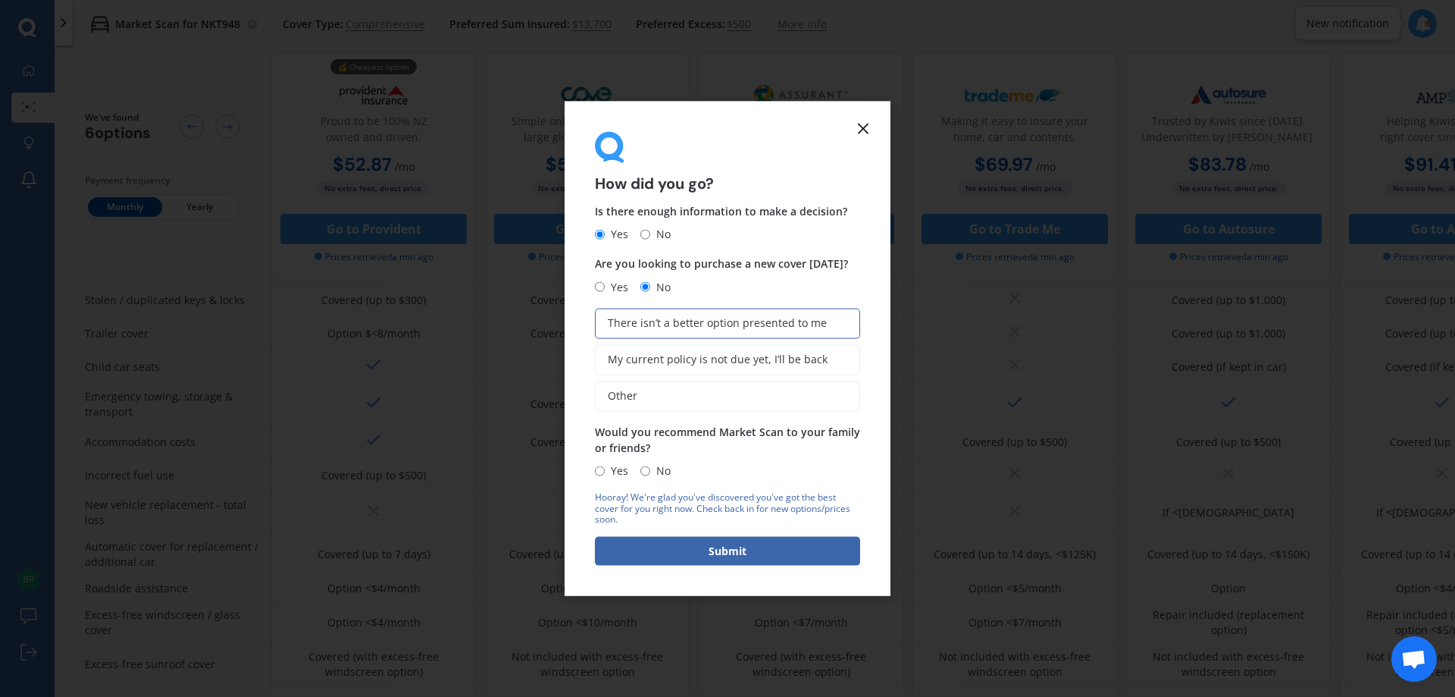
click at [596, 471] on input "Yes" at bounding box center [600, 470] width 10 height 10
radio input "true"
click at [685, 546] on button "Submit" at bounding box center [727, 551] width 265 height 29
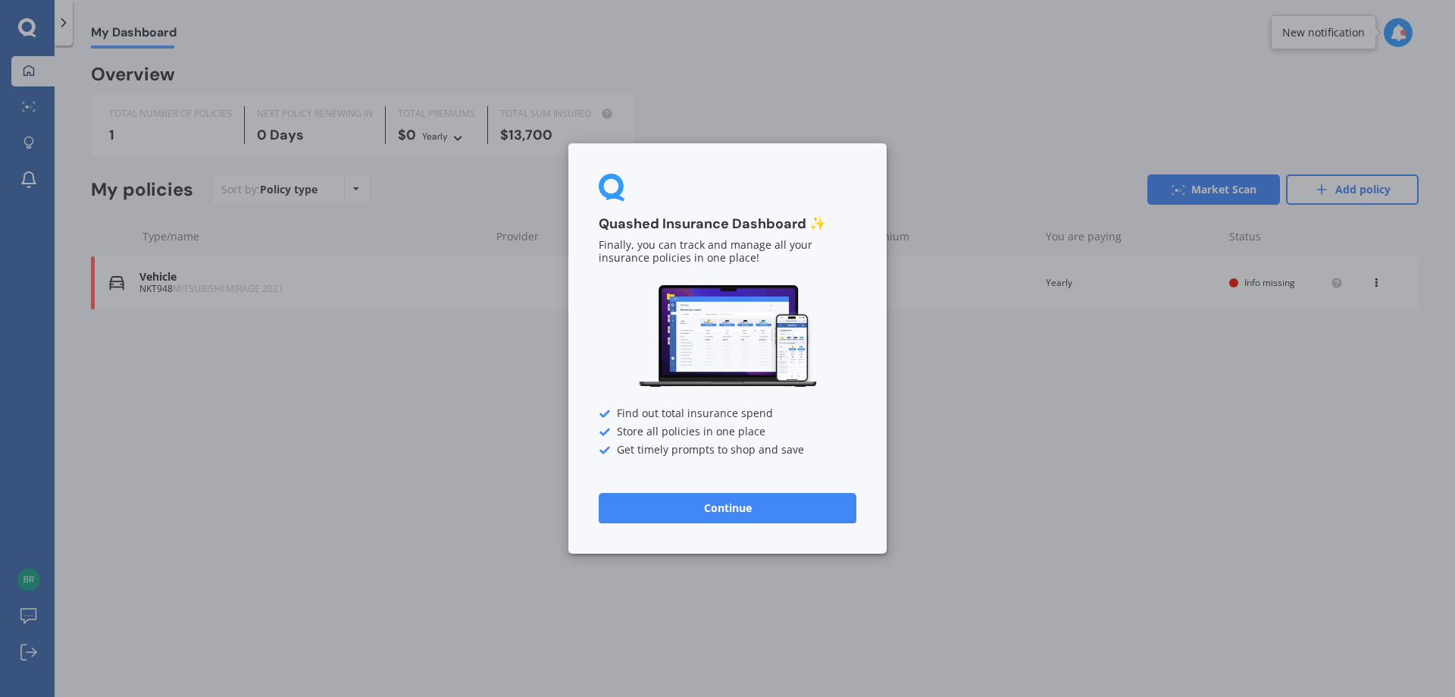
click at [671, 491] on div "Quashed Insurance Dashboard ✨ Finally, you can track and manage all your insura…" at bounding box center [727, 348] width 318 height 410
click at [681, 515] on button "Continue" at bounding box center [728, 508] width 258 height 30
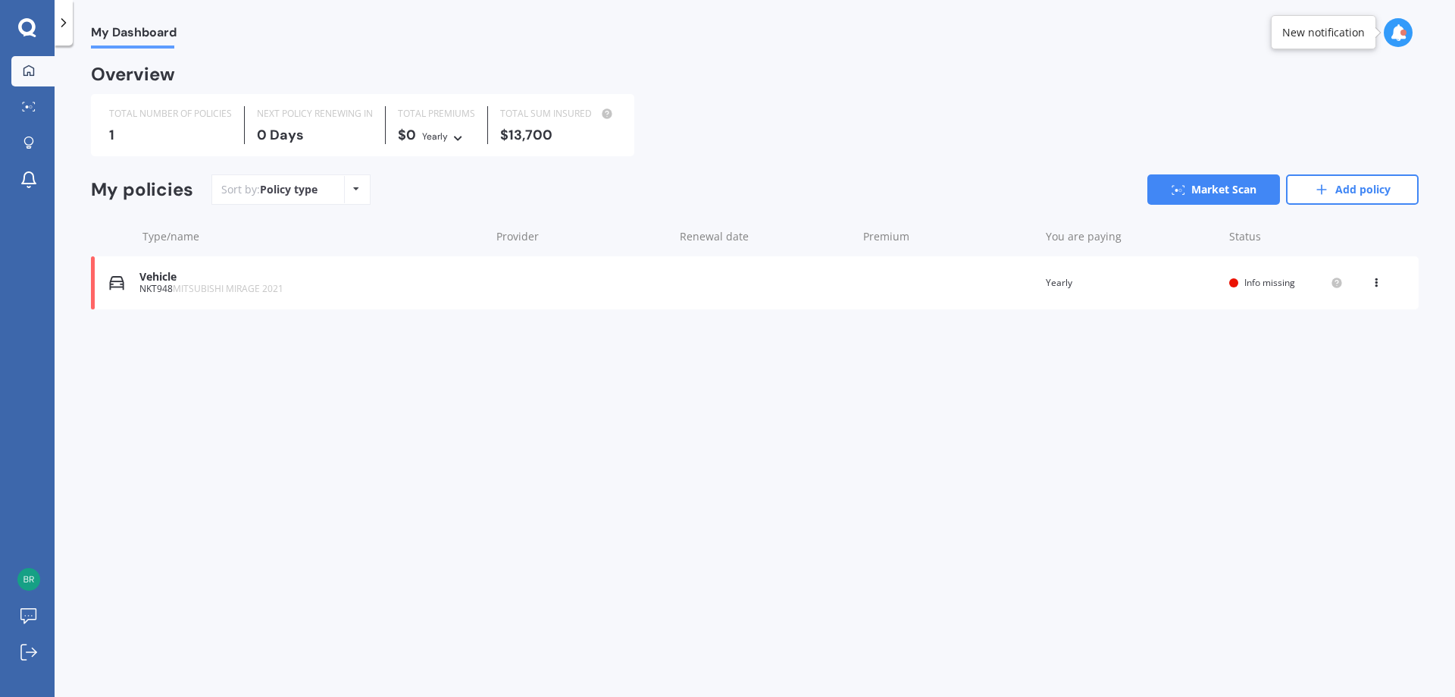
click at [1374, 281] on icon at bounding box center [1376, 279] width 11 height 9
click at [1332, 355] on div "Delete" at bounding box center [1343, 342] width 150 height 30
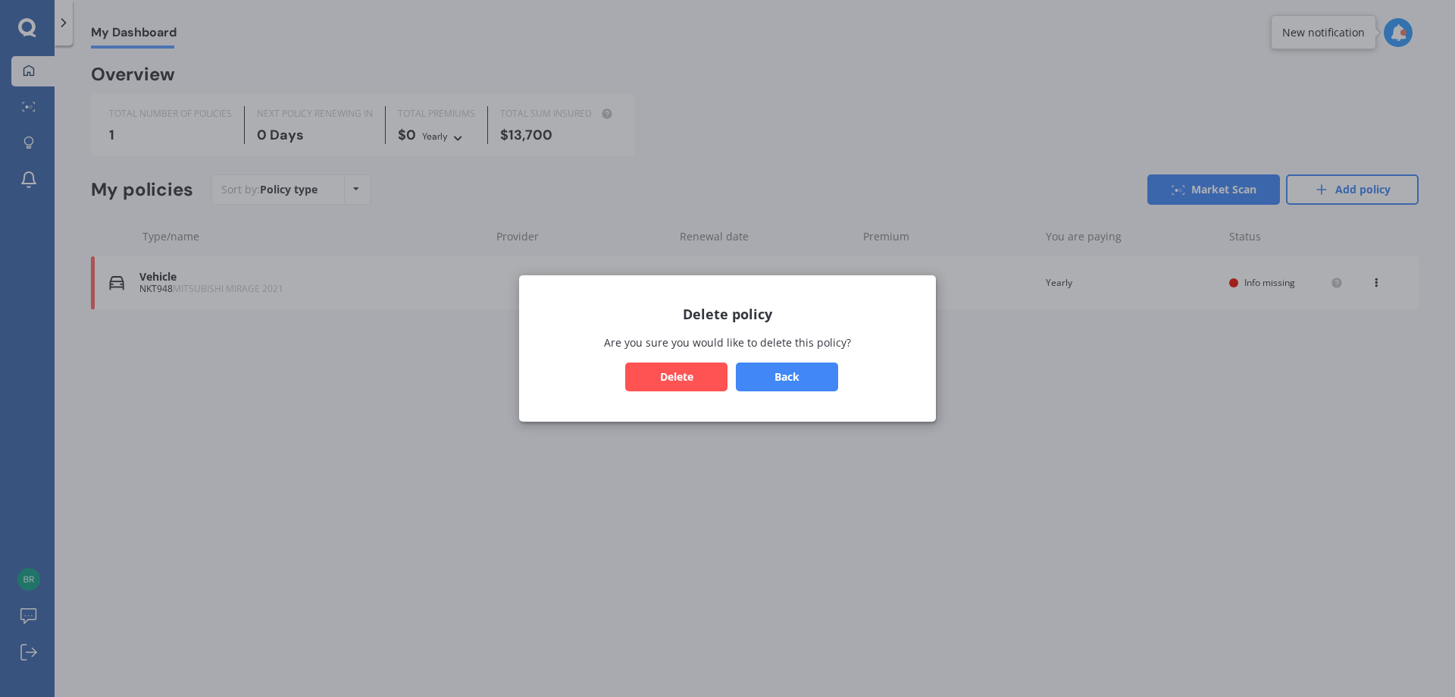
click at [687, 379] on button "Delete" at bounding box center [676, 376] width 102 height 29
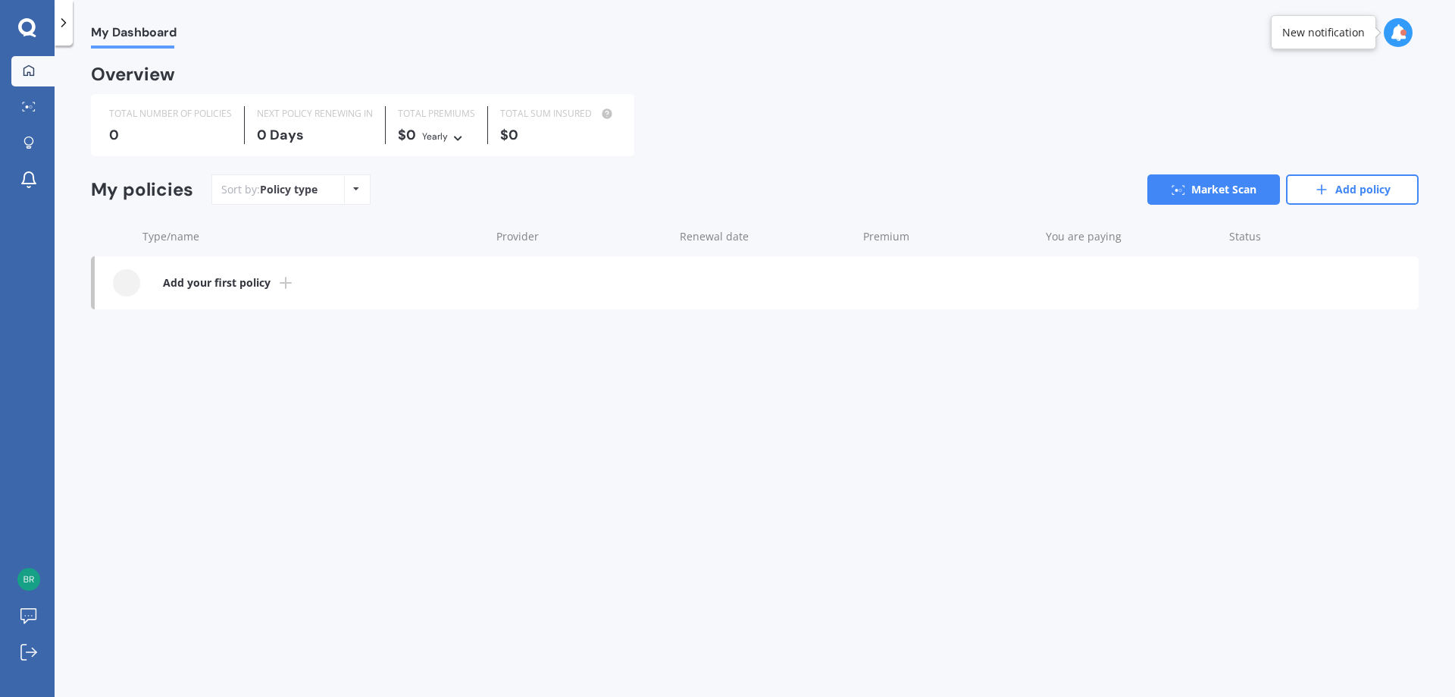
click at [233, 281] on b "Add your first policy" at bounding box center [217, 282] width 108 height 15
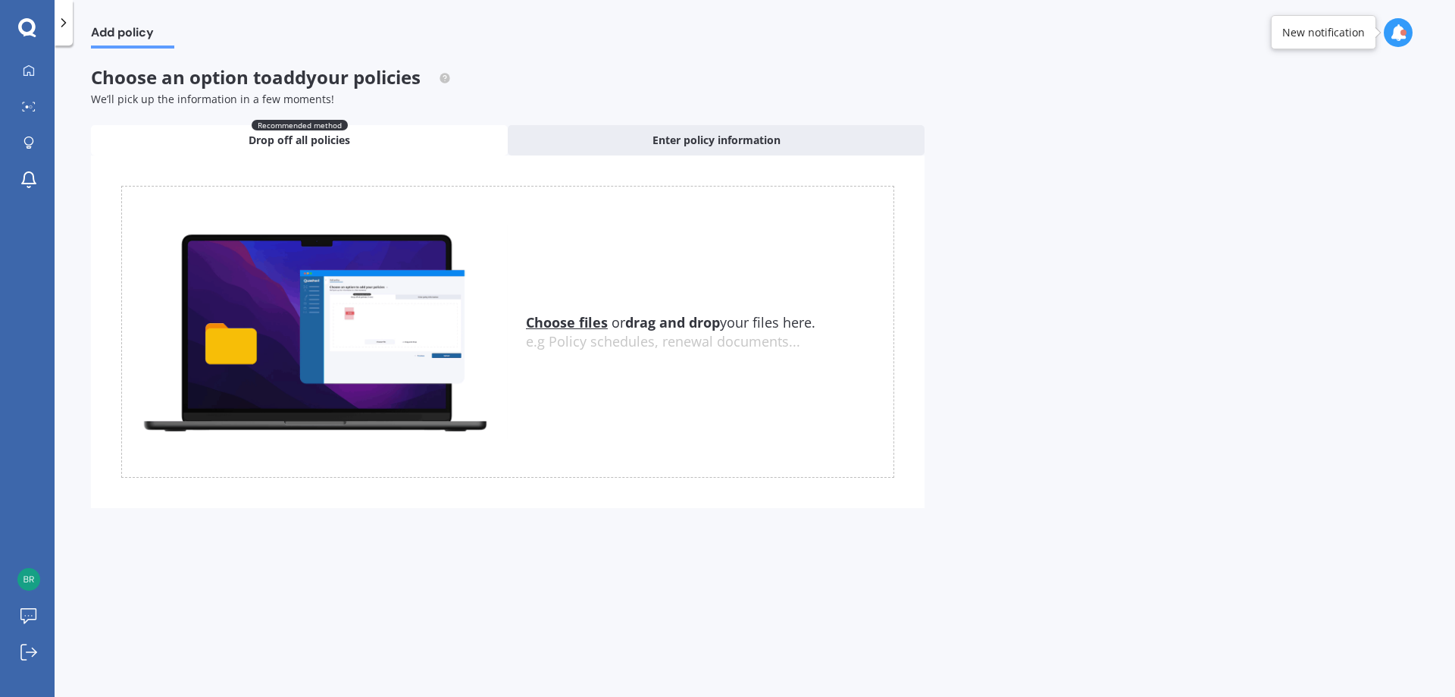
click at [26, 32] on icon at bounding box center [26, 26] width 17 height 17
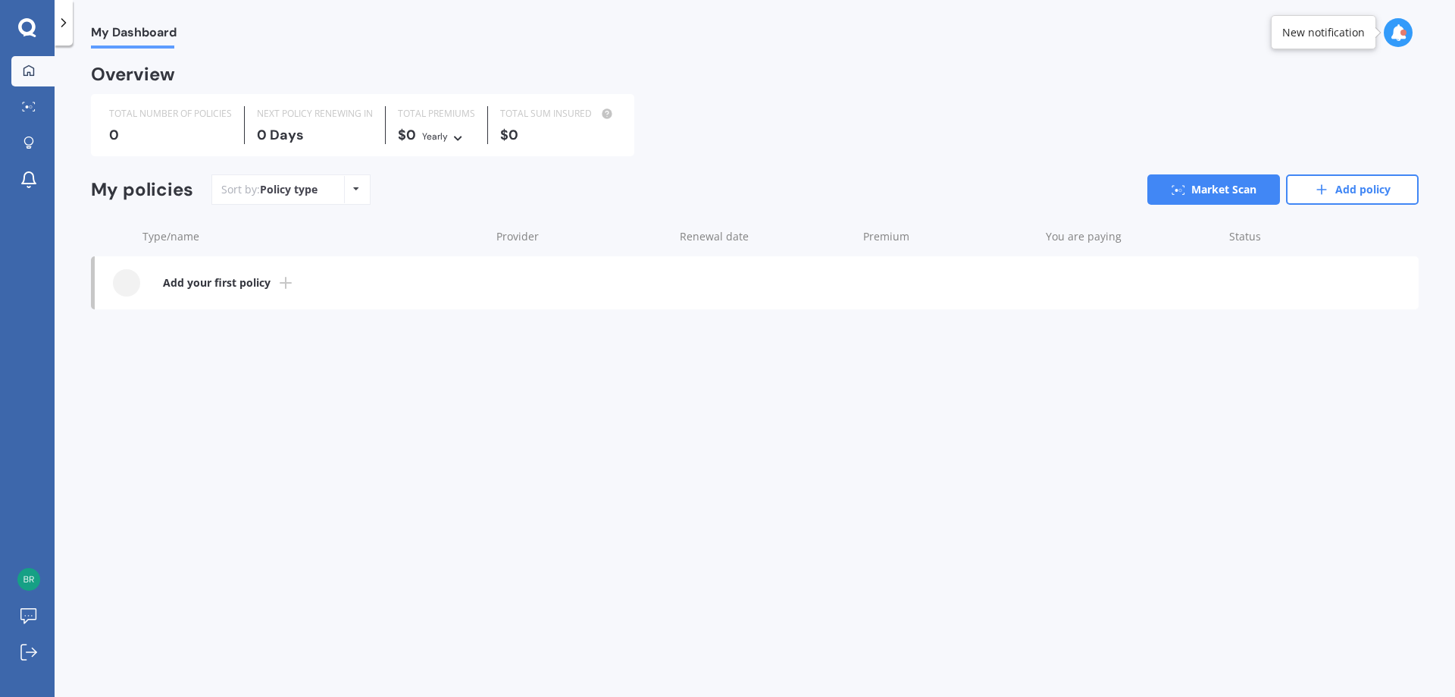
click at [67, 22] on icon at bounding box center [63, 22] width 15 height 15
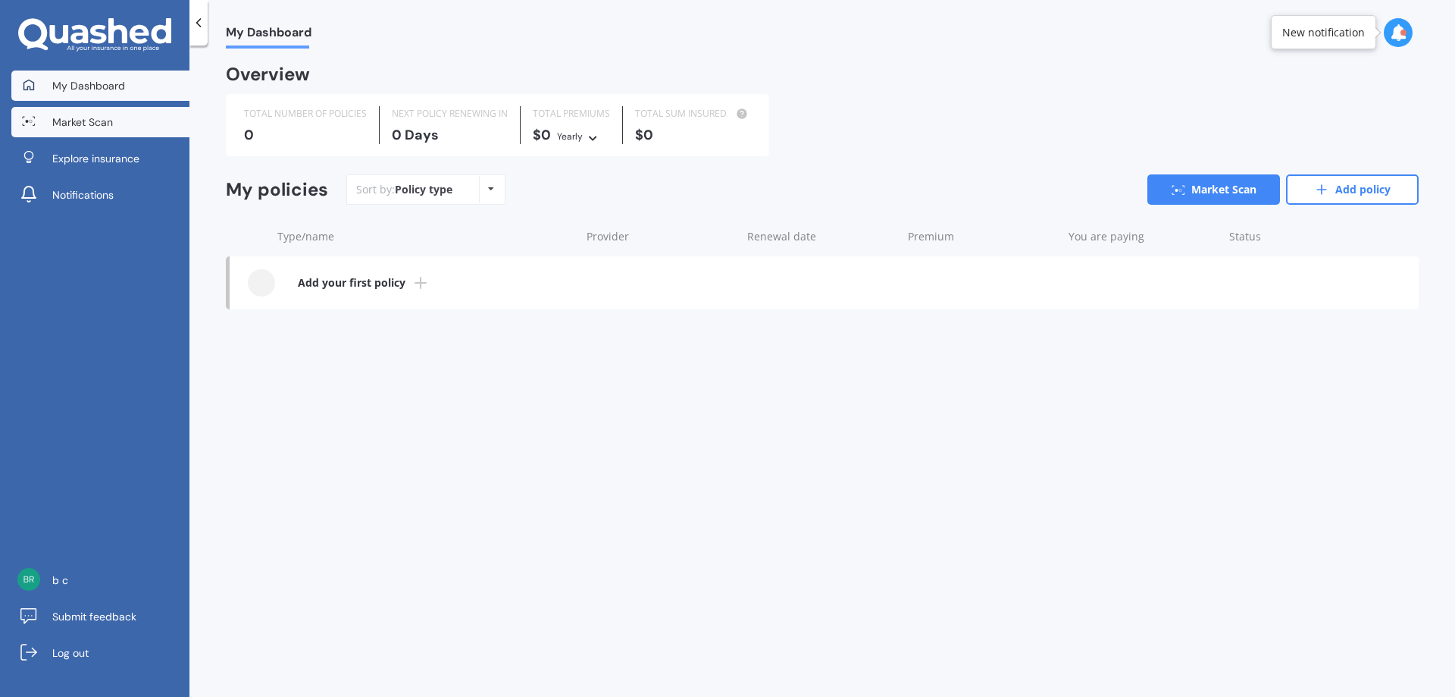
click at [77, 134] on link "Market Scan" at bounding box center [100, 122] width 178 height 30
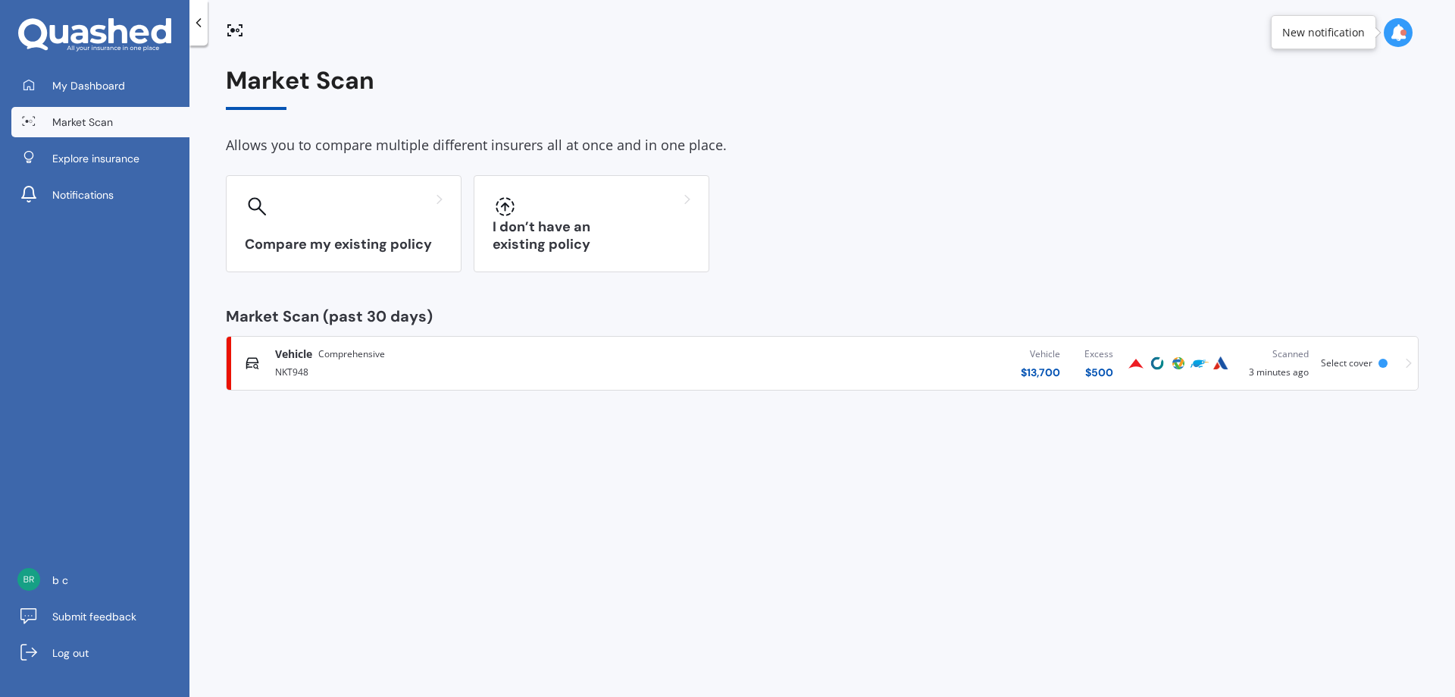
click at [1411, 364] on icon at bounding box center [1409, 363] width 6 height 11
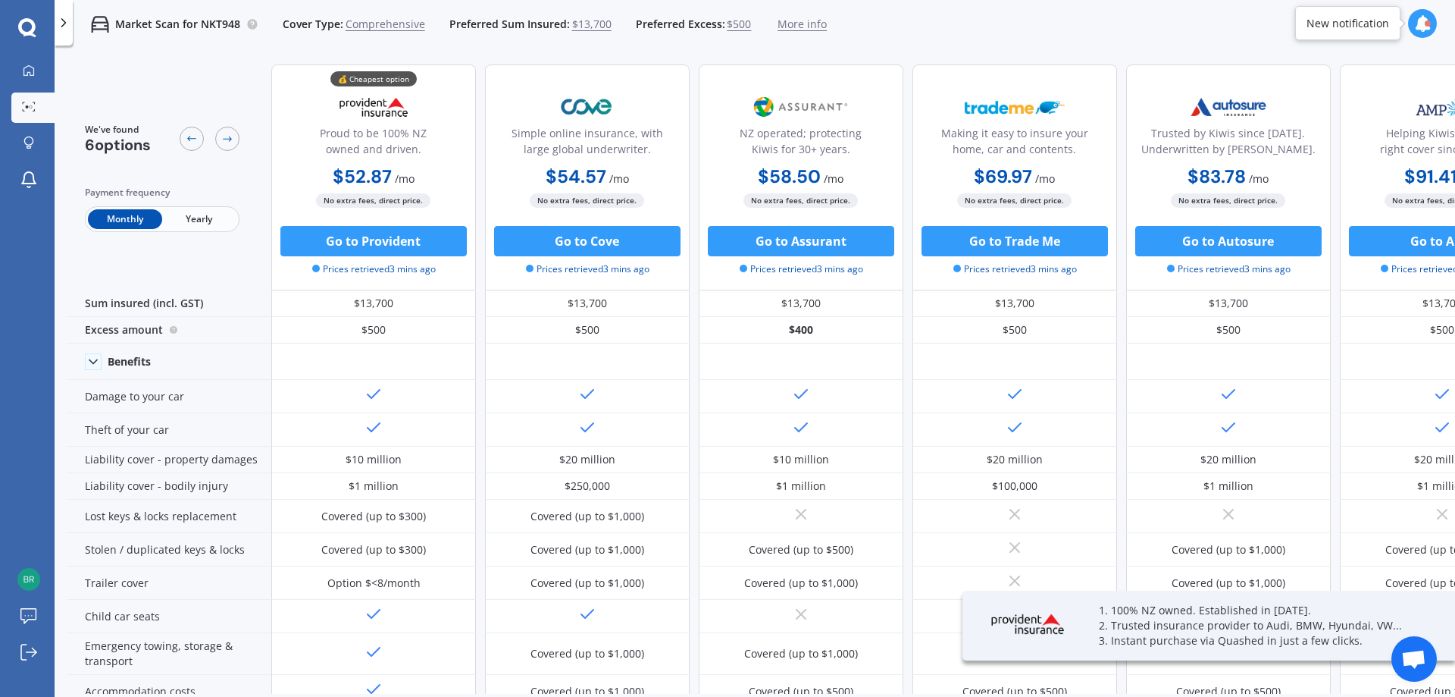
click at [31, 99] on link "Market Scan" at bounding box center [32, 107] width 43 height 30
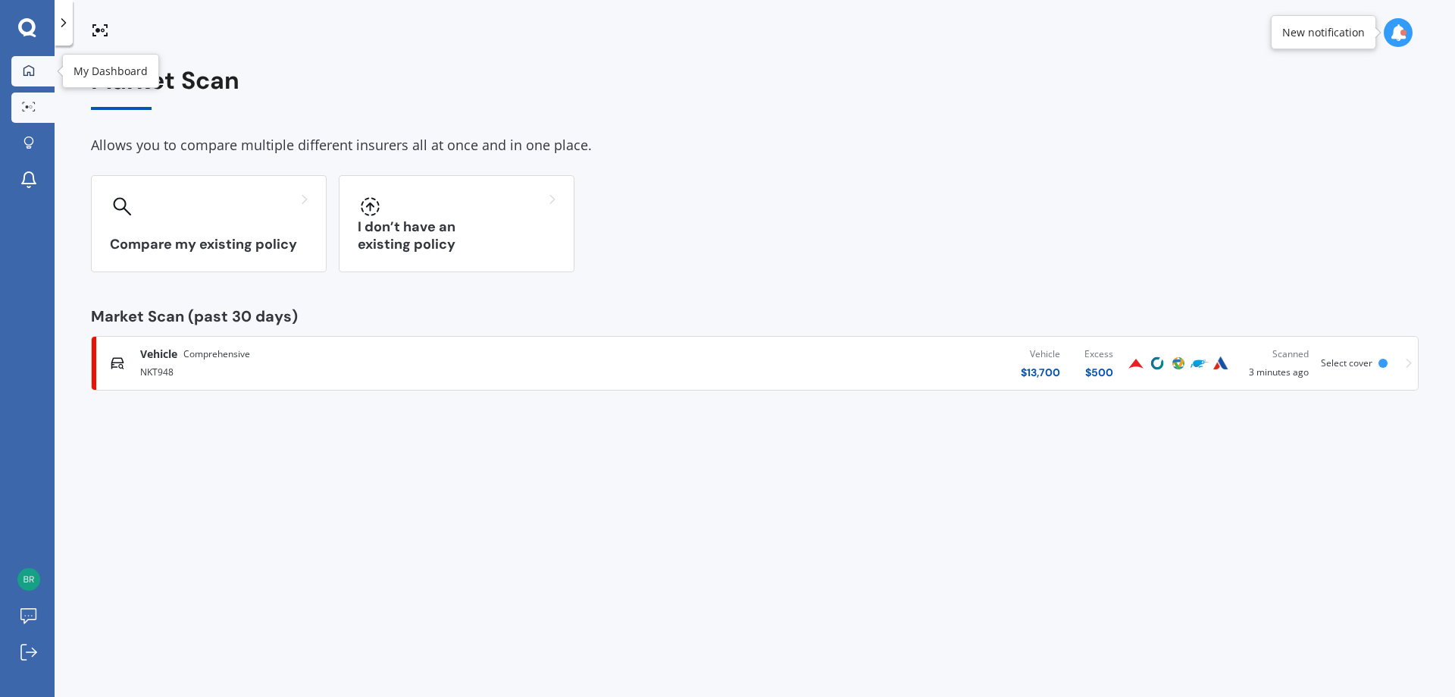
click at [25, 67] on icon at bounding box center [29, 70] width 12 height 12
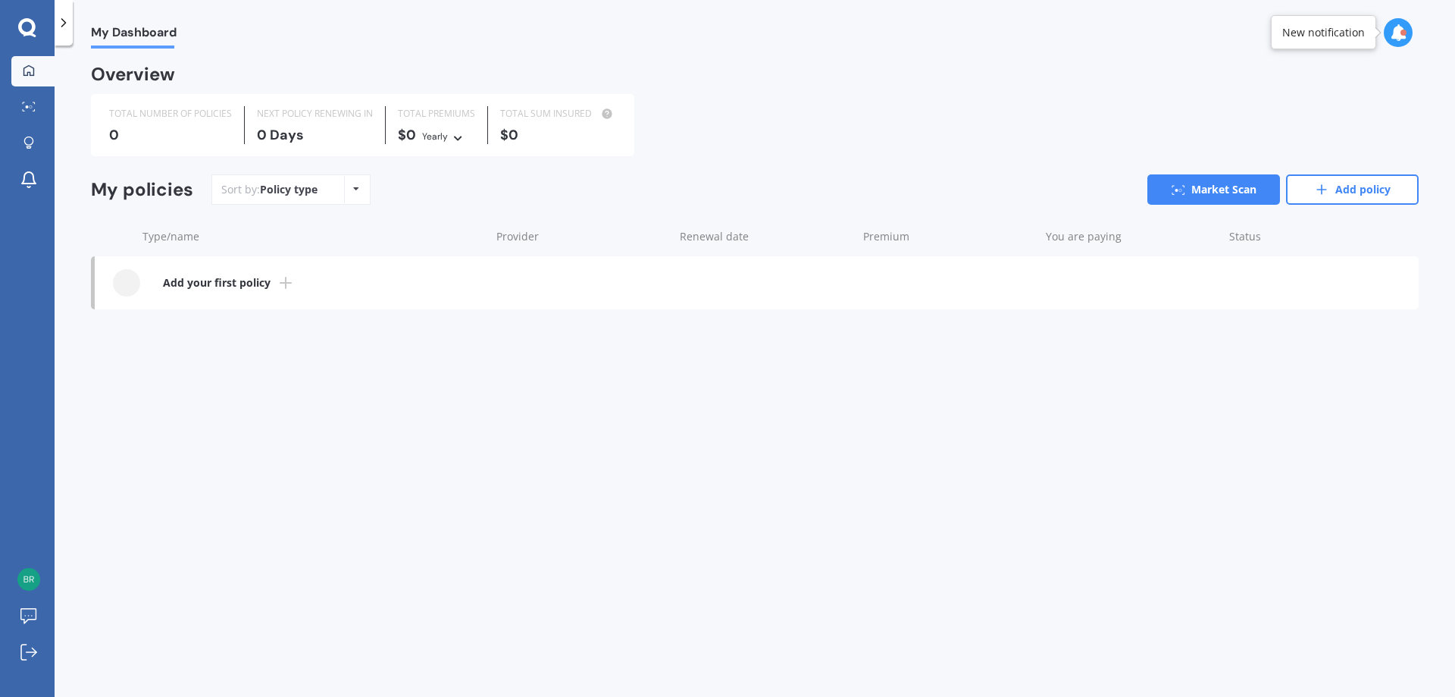
click at [265, 275] on b "Add your first policy" at bounding box center [217, 282] width 108 height 15
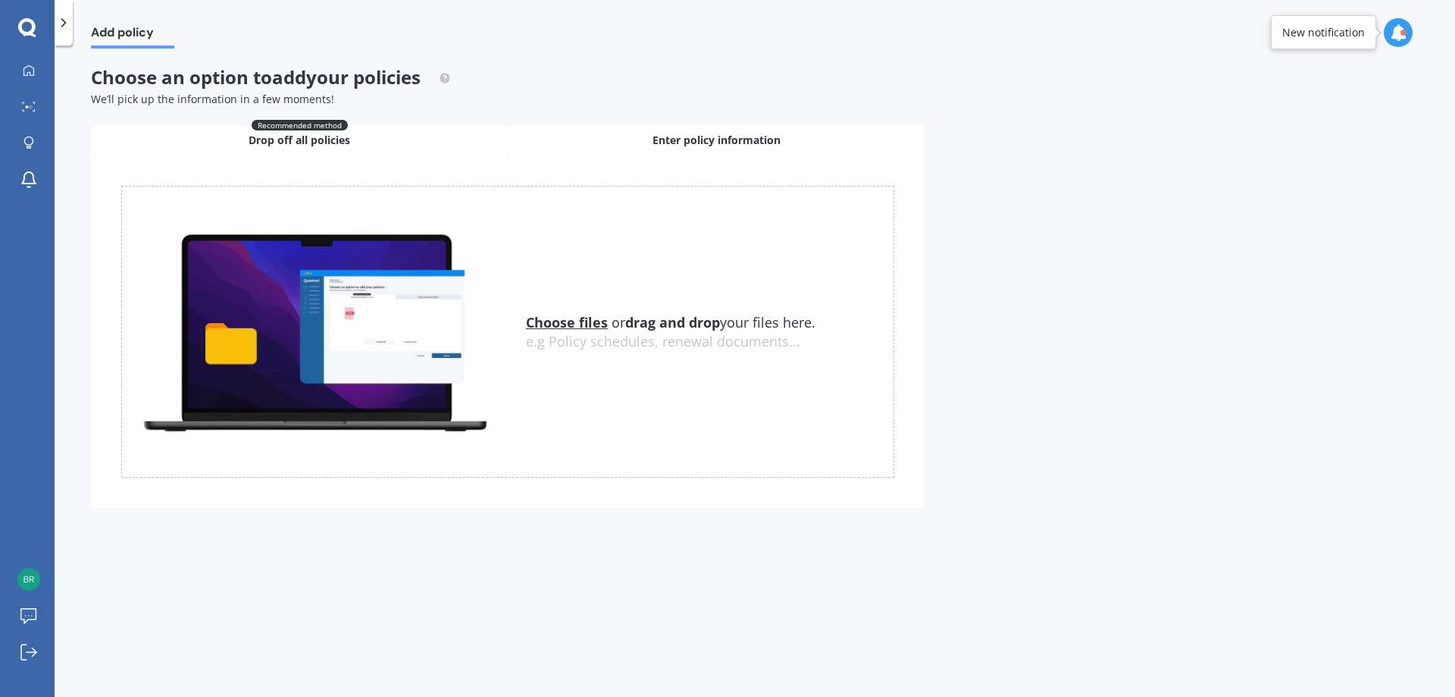
click at [636, 137] on div "Enter policy information" at bounding box center [716, 140] width 417 height 30
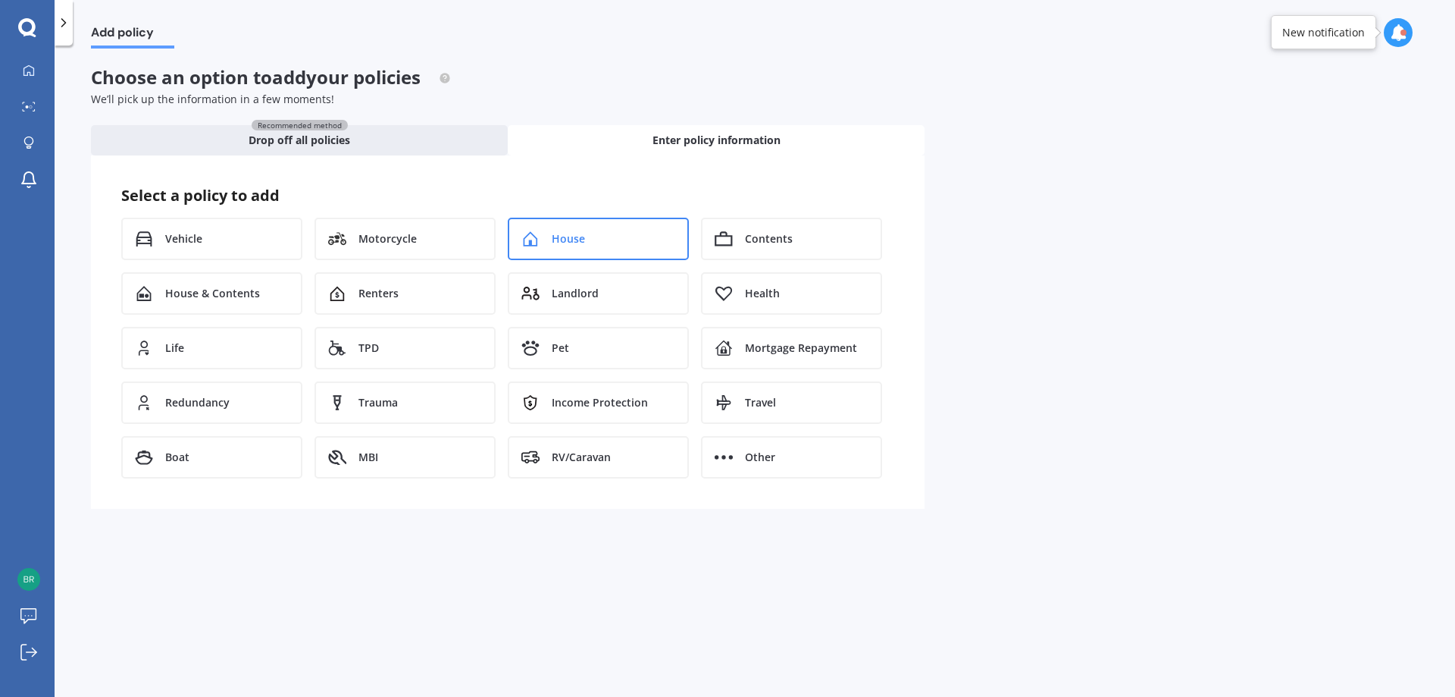
click at [568, 231] on span "House" at bounding box center [568, 238] width 33 height 15
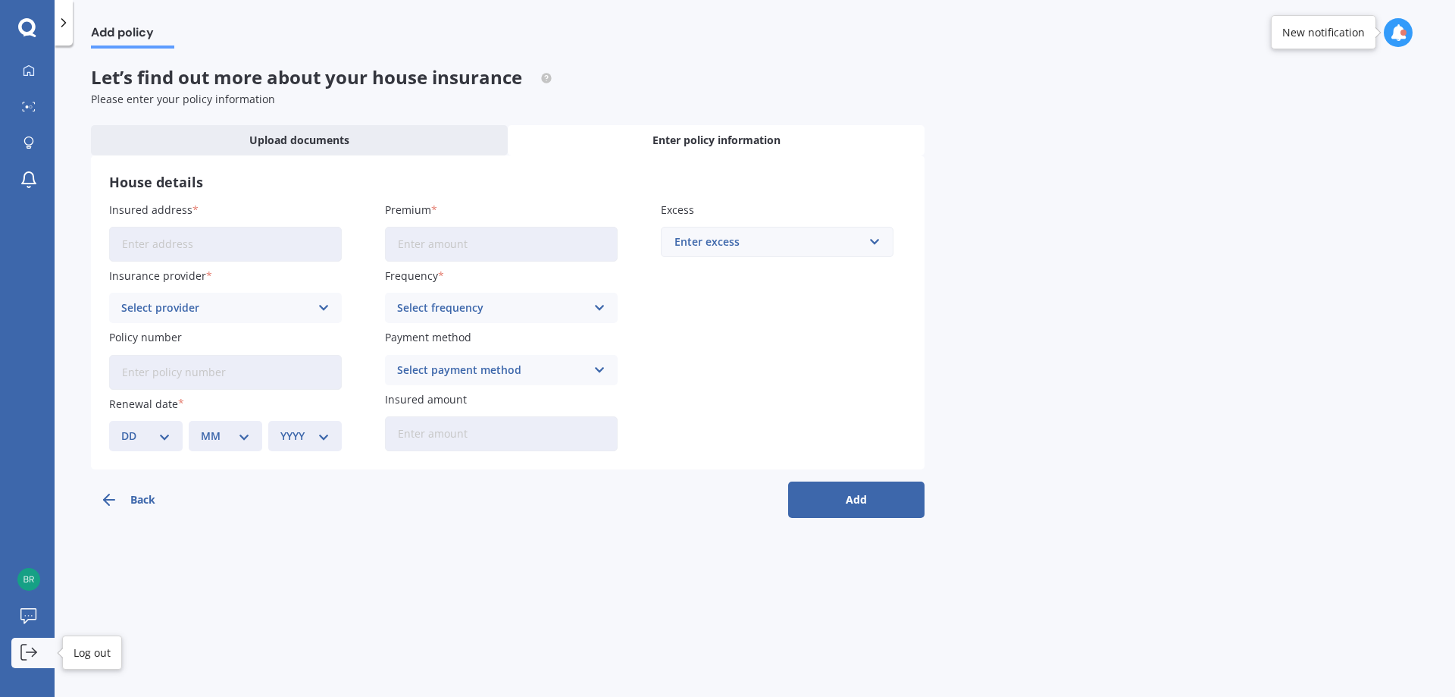
click at [28, 659] on icon at bounding box center [28, 652] width 17 height 17
